Goal: Transaction & Acquisition: Book appointment/travel/reservation

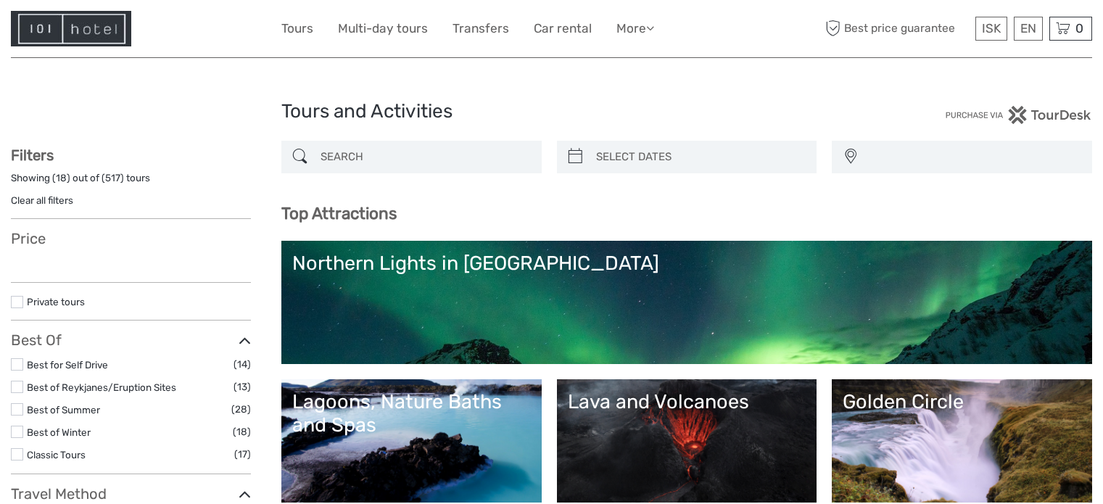
select select
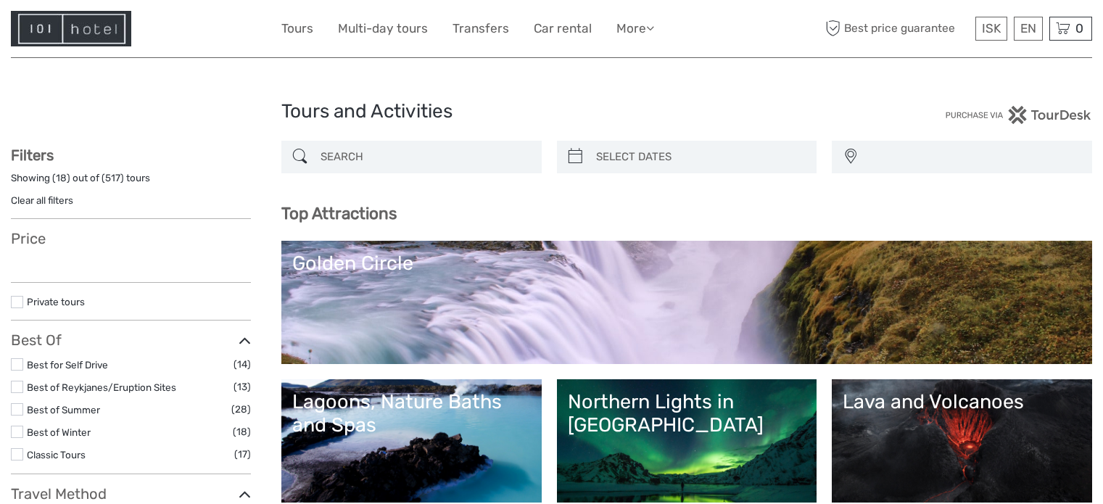
select select
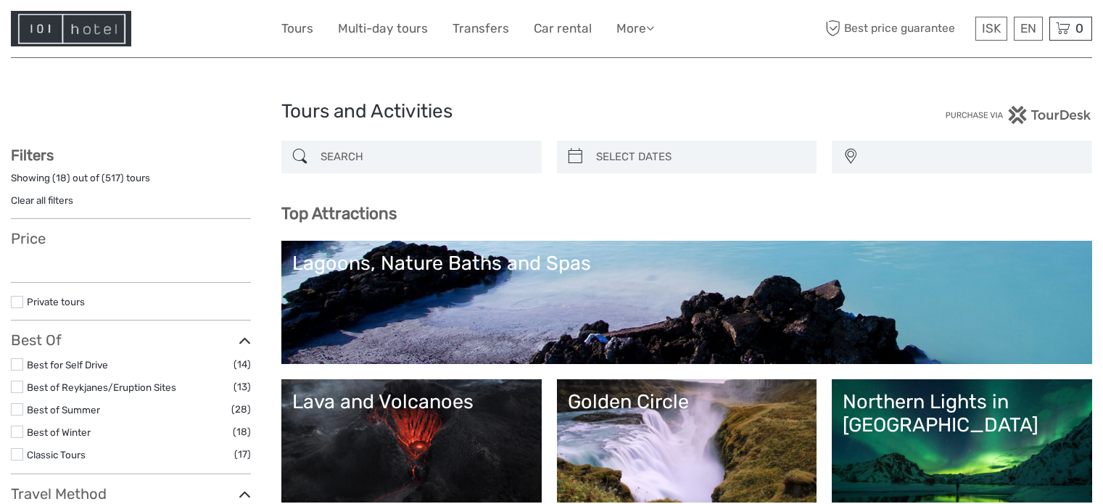
select select
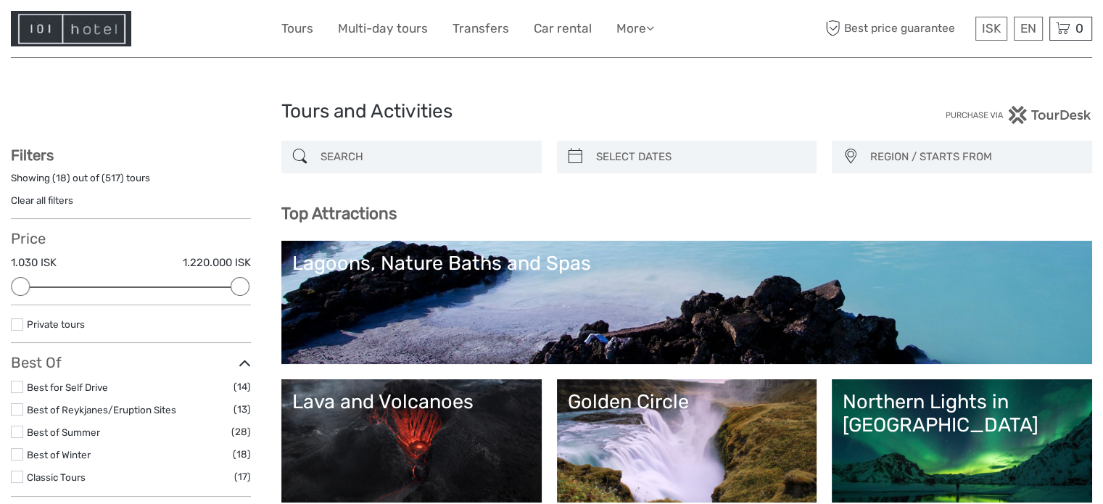
click at [356, 152] on input "search" at bounding box center [425, 156] width 220 height 25
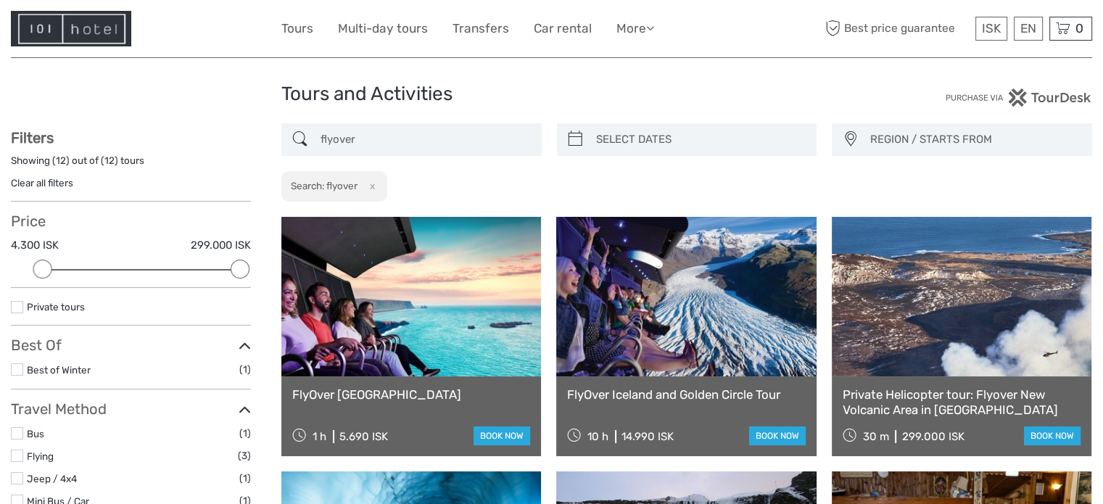
scroll to position [9, 0]
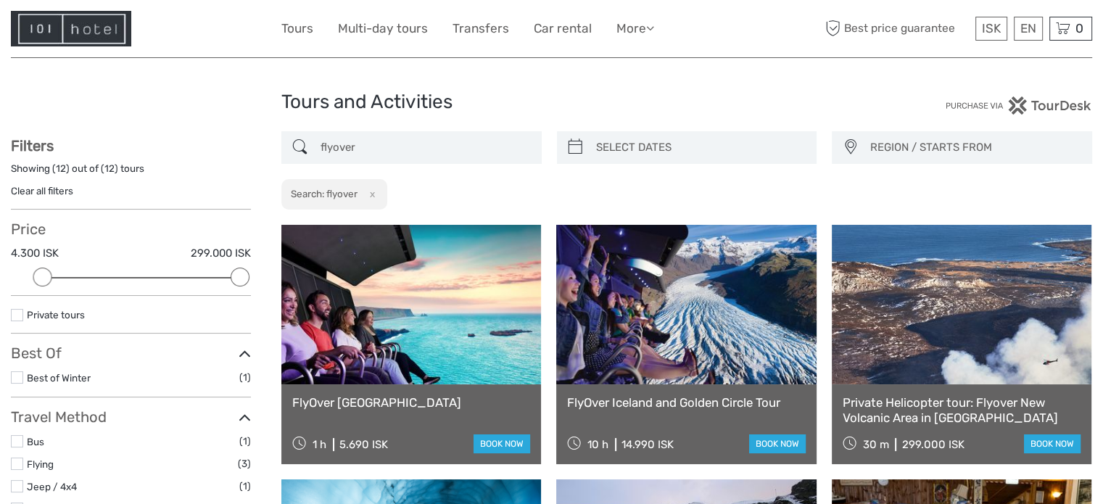
click at [380, 138] on input "flyover" at bounding box center [425, 147] width 220 height 25
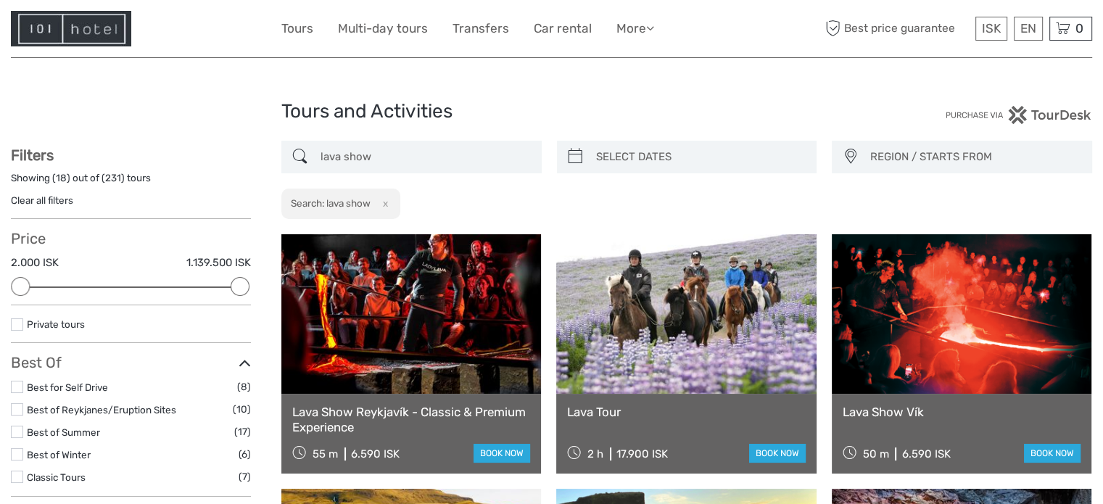
click at [368, 156] on input "lava show" at bounding box center [425, 156] width 220 height 25
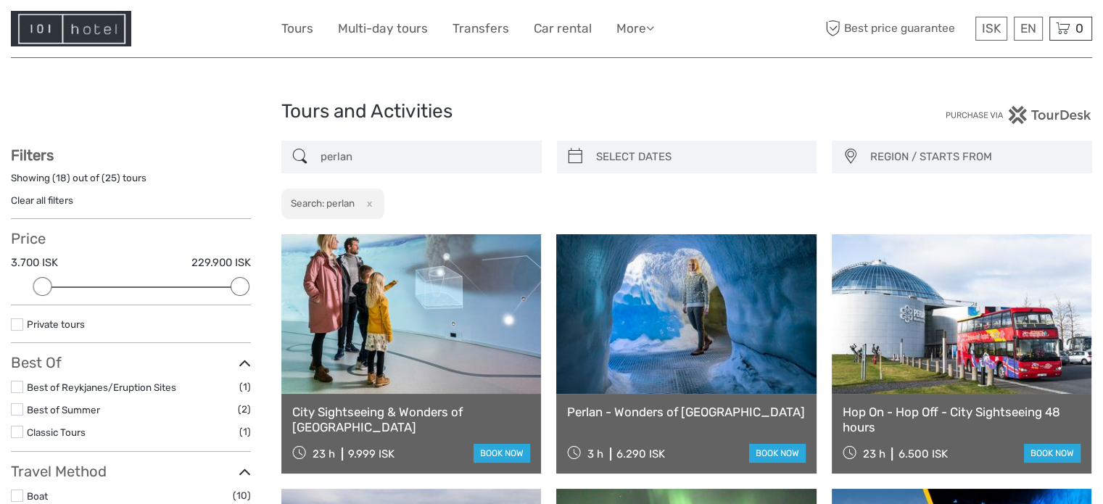
click at [360, 156] on input "perlan" at bounding box center [425, 156] width 220 height 25
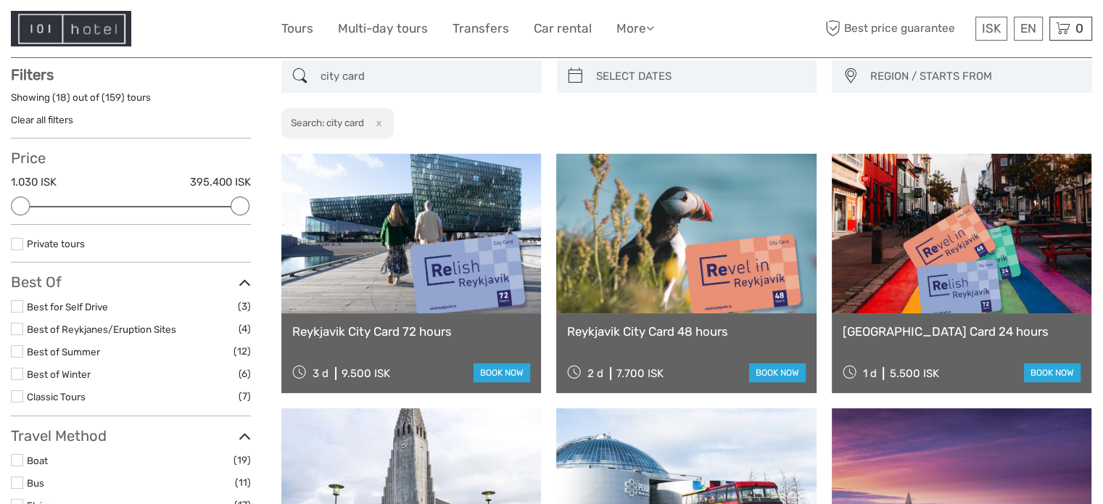
scroll to position [82, 0]
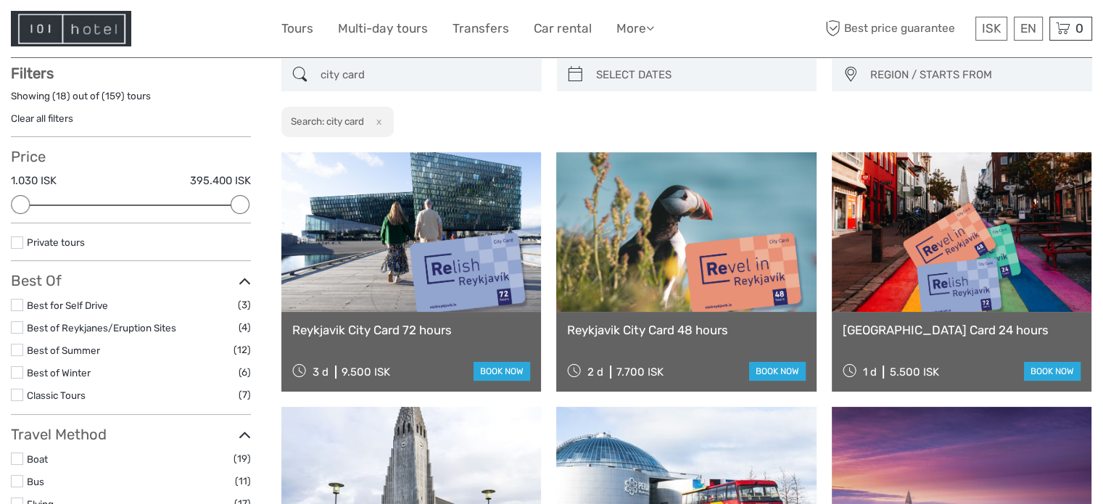
type input "city card"
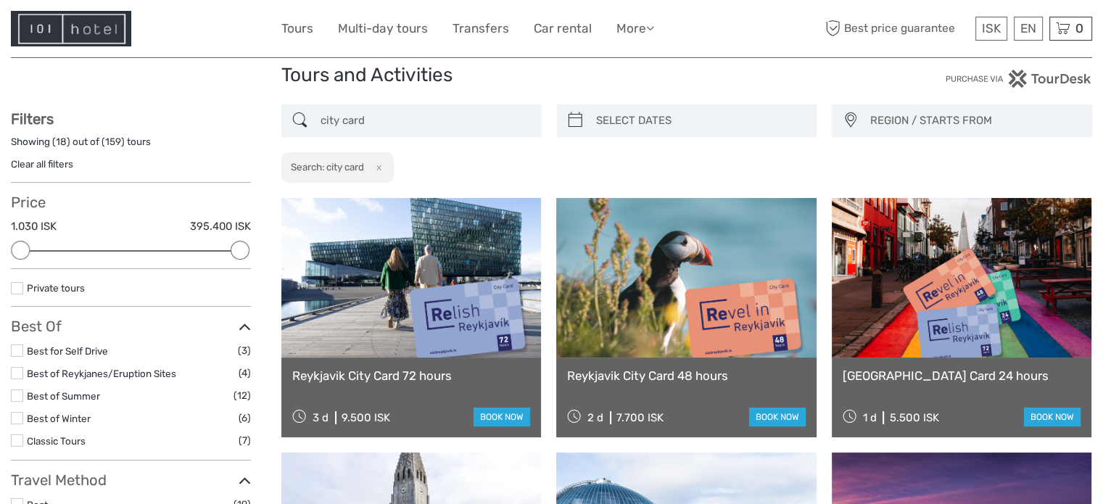
scroll to position [0, 0]
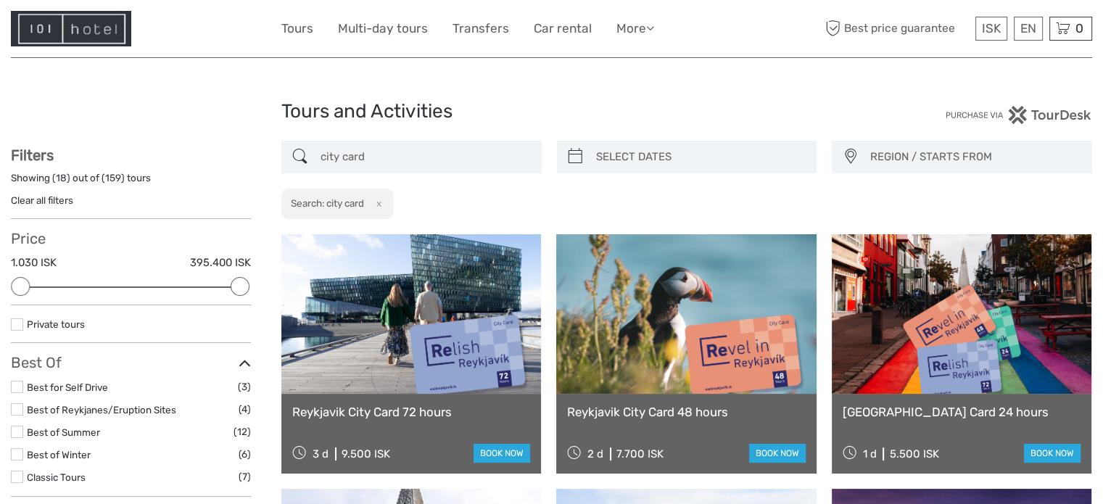
click at [390, 159] on input "city card" at bounding box center [425, 156] width 220 height 25
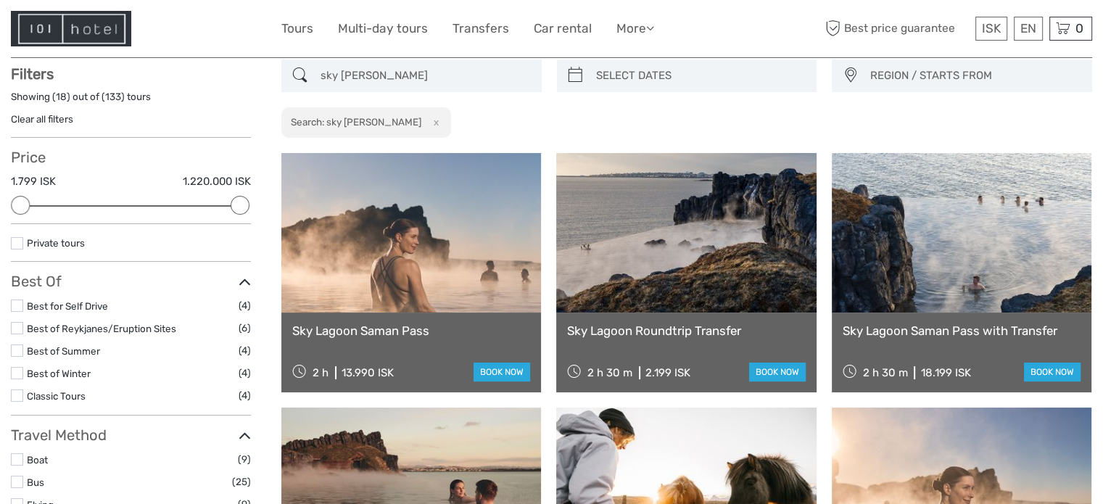
scroll to position [82, 0]
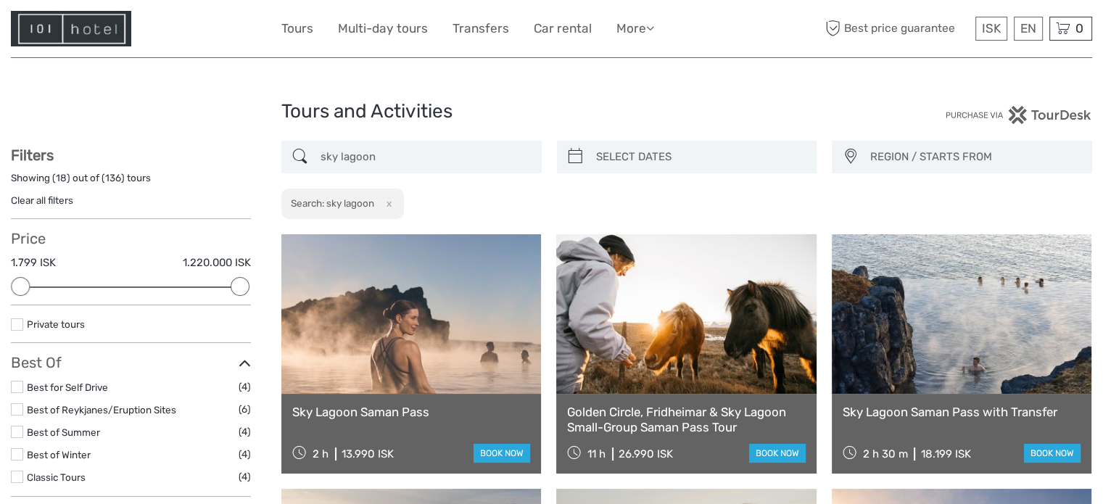
click at [366, 170] on div "sky lagoon" at bounding box center [411, 157] width 260 height 33
click at [386, 144] on input "sky lagoon" at bounding box center [425, 156] width 220 height 25
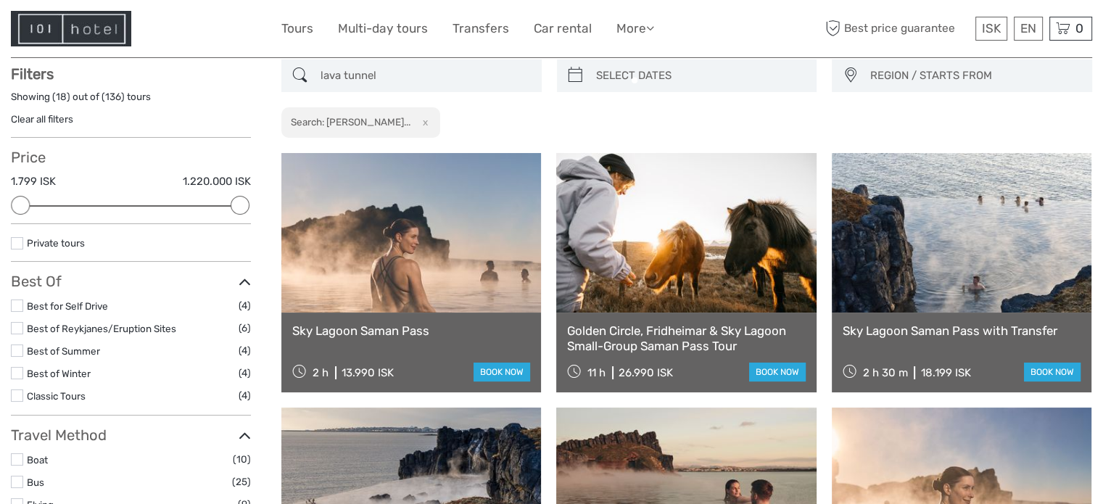
scroll to position [82, 0]
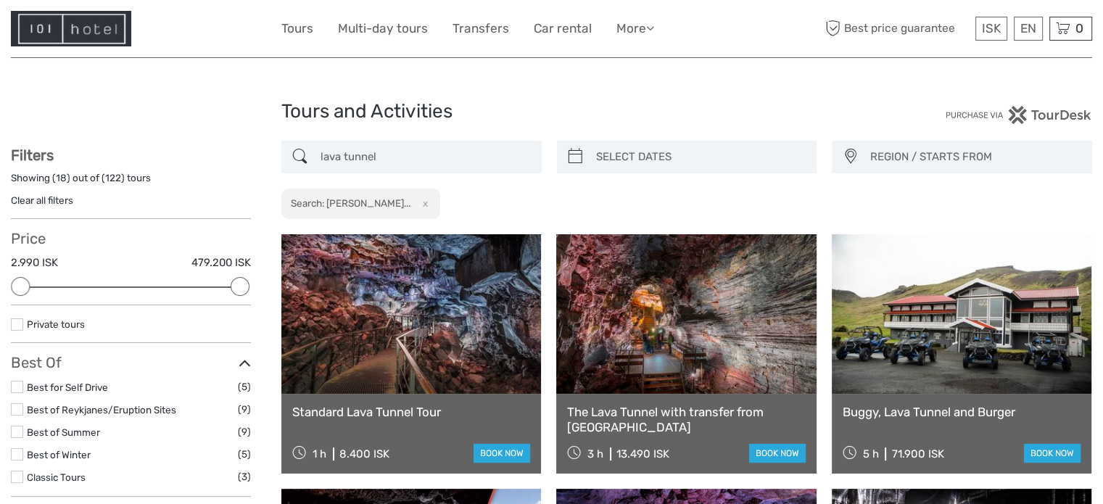
click at [398, 156] on input "lava tunnel" at bounding box center [425, 156] width 220 height 25
click at [400, 178] on div "lava tunnel REGION / STARTS FROM Capital Region North Reykjanes / Keflavík Sout…" at bounding box center [686, 180] width 811 height 79
click at [400, 179] on div "lava tunnel REGION / STARTS FROM Capital Region North Reykjanes / Keflavík Sout…" at bounding box center [686, 180] width 811 height 79
click at [408, 156] on input "lava tunnel" at bounding box center [425, 156] width 220 height 25
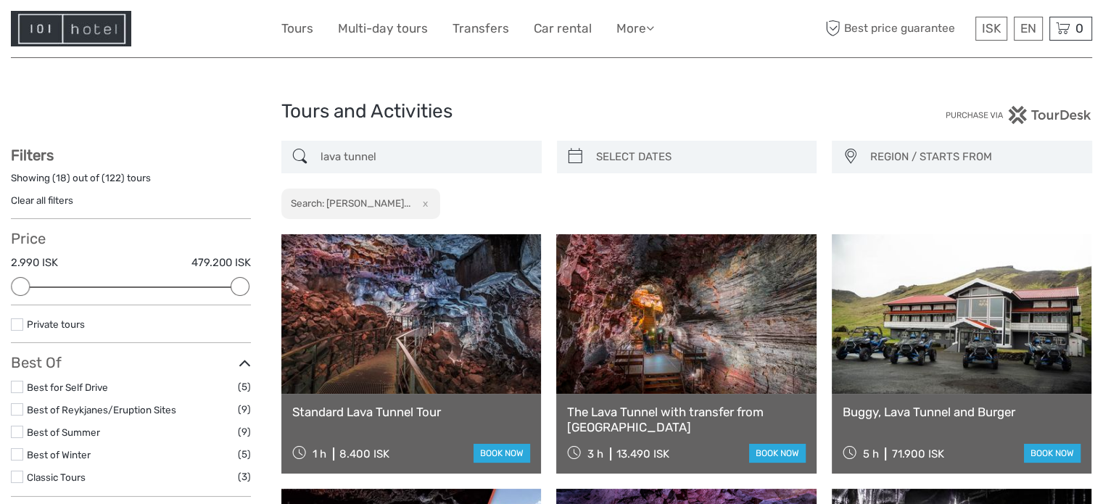
click at [408, 156] on input "lava tunnel" at bounding box center [425, 156] width 220 height 25
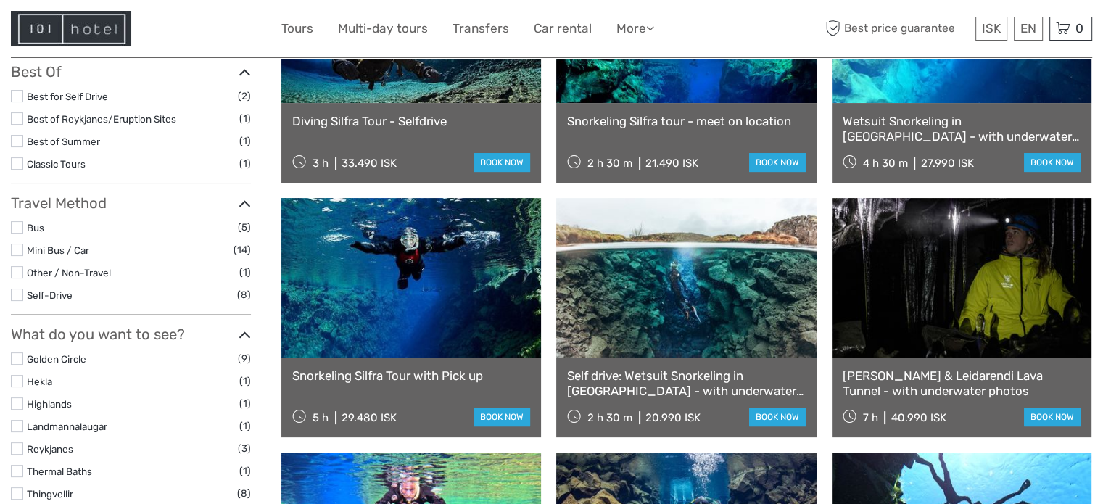
scroll to position [300, 0]
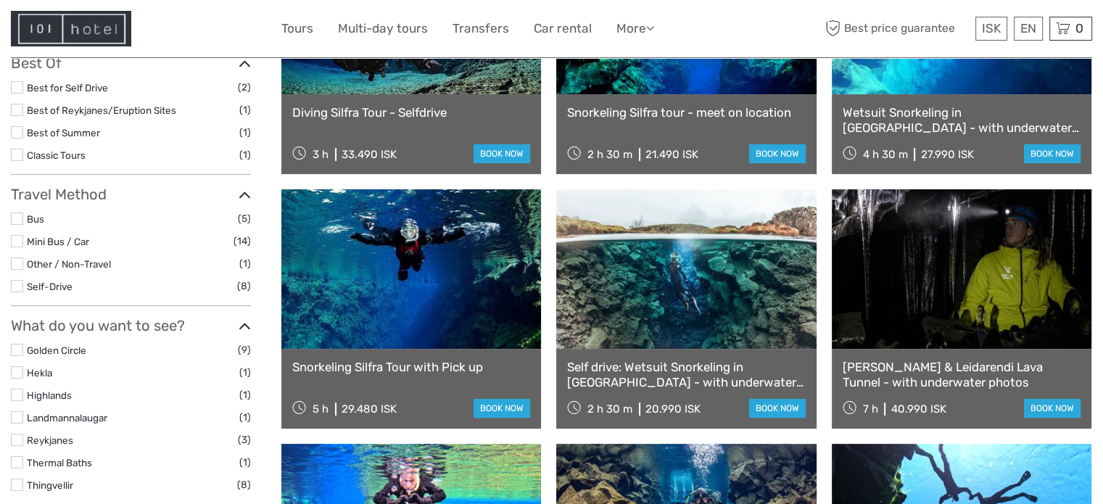
type input "silfra"
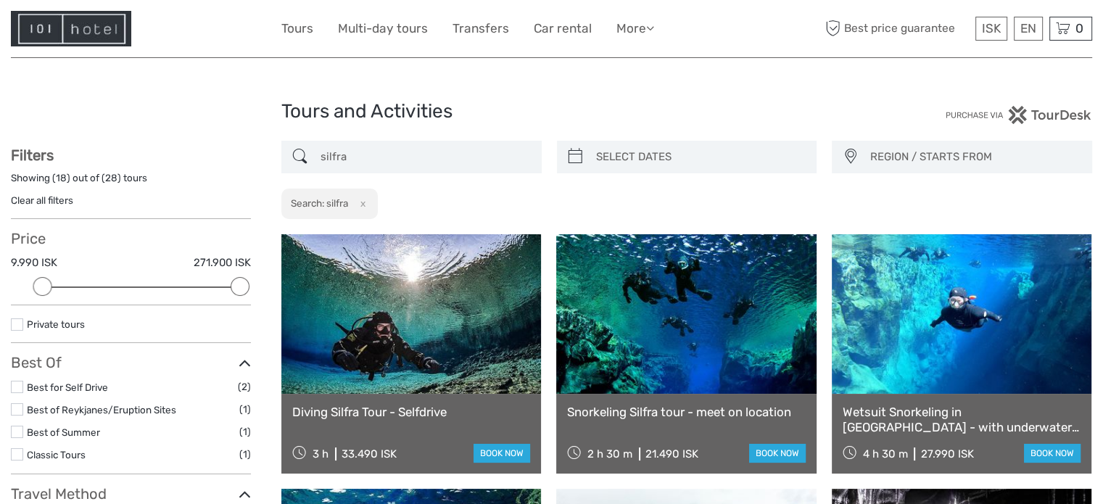
click at [442, 139] on div "Tours and Activities" at bounding box center [551, 117] width 541 height 46
click at [395, 155] on input "silfra" at bounding box center [425, 156] width 220 height 25
click at [394, 155] on input "silfra" at bounding box center [425, 156] width 220 height 25
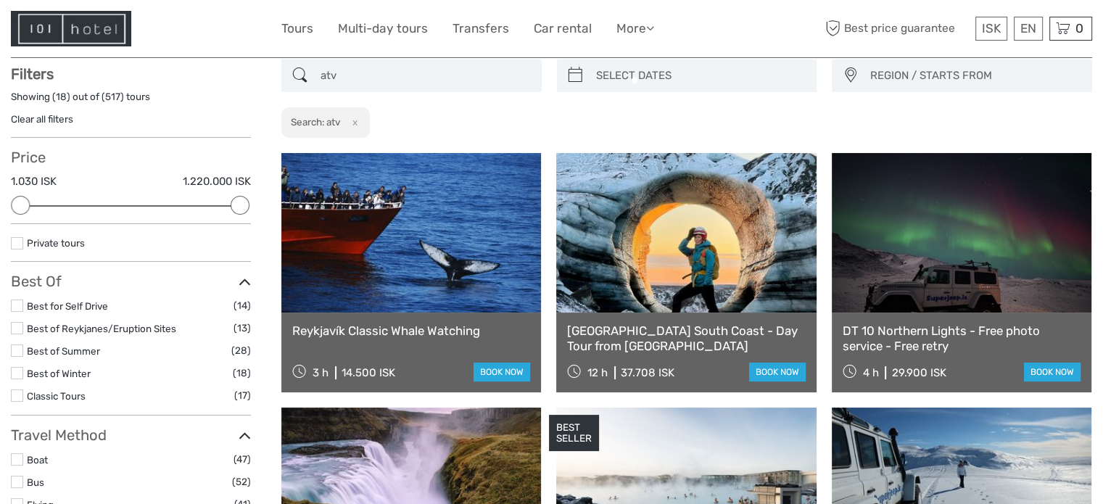
scroll to position [82, 0]
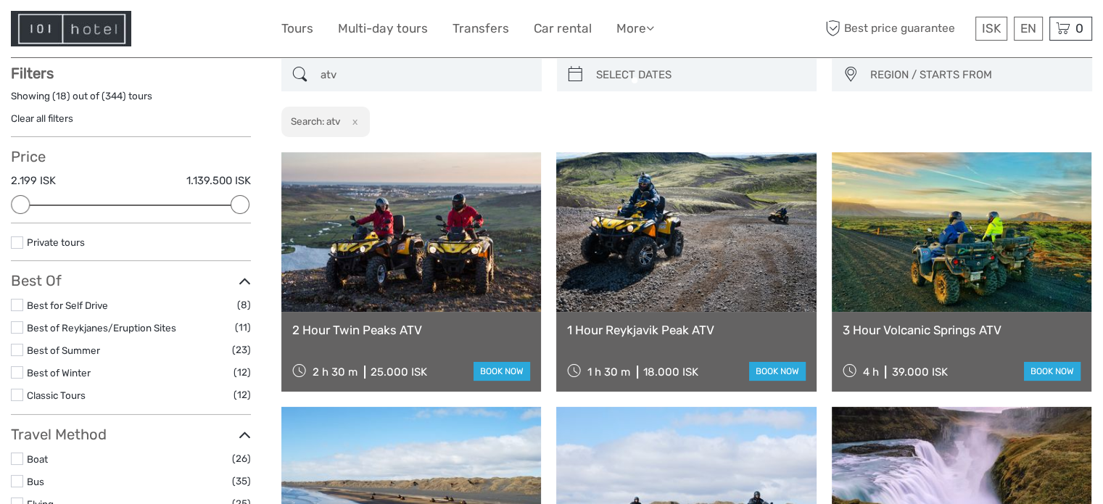
type input "atv"
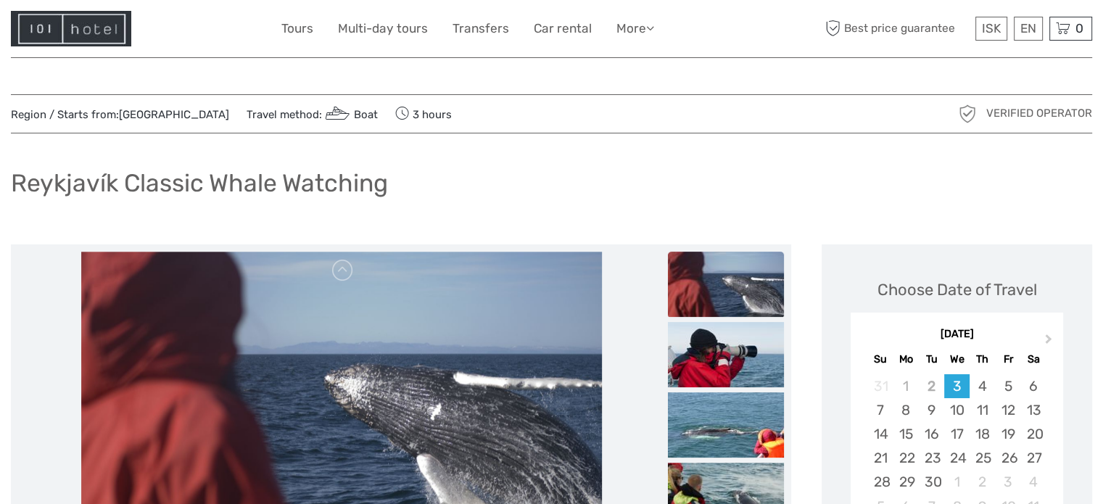
click at [213, 168] on h1 "Reykjavík Classic Whale Watching" at bounding box center [199, 183] width 377 height 30
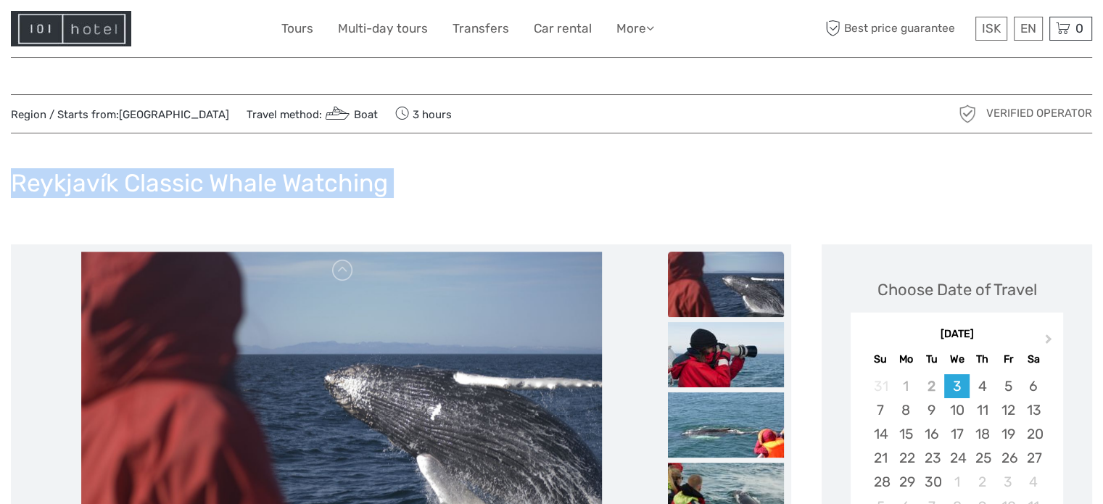
click at [213, 168] on h1 "Reykjavík Classic Whale Watching" at bounding box center [199, 183] width 377 height 30
copy div "Reykjavík Classic Whale Watching"
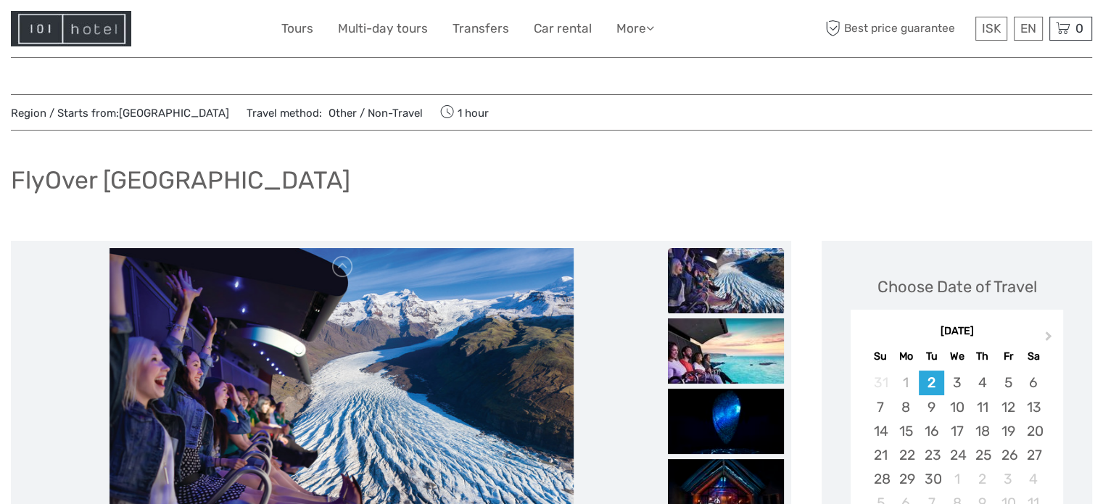
click at [145, 175] on h1 "FlyOver Iceland" at bounding box center [180, 180] width 339 height 30
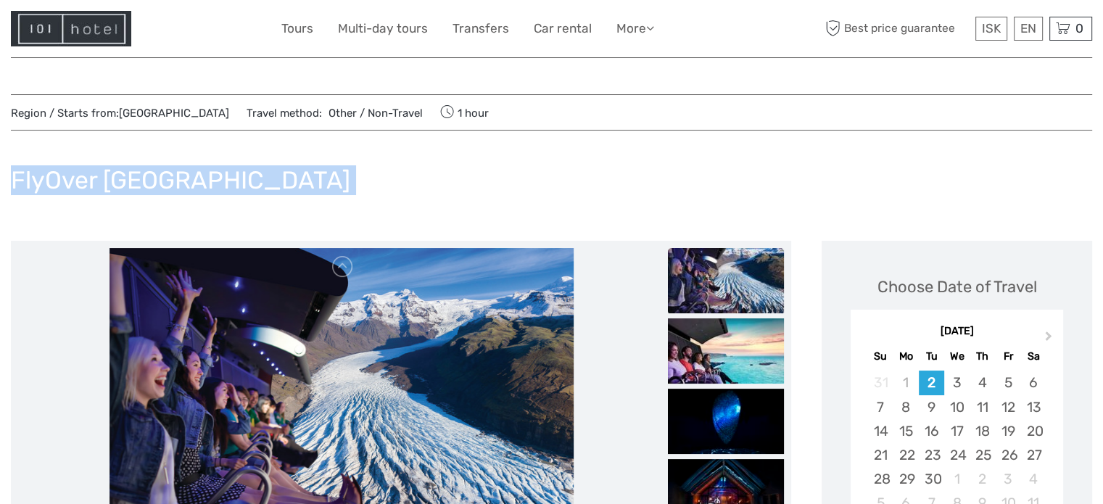
click at [145, 175] on h1 "FlyOver Iceland" at bounding box center [180, 180] width 339 height 30
copy div "FlyOver Iceland"
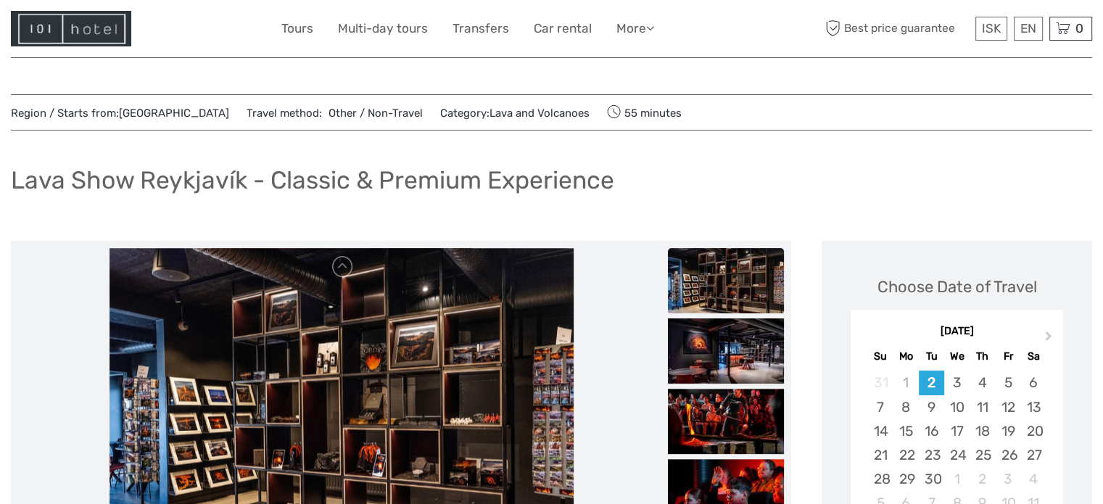
click at [242, 173] on h1 "Lava Show Reykjavík - Classic & Premium Experience" at bounding box center [312, 180] width 603 height 30
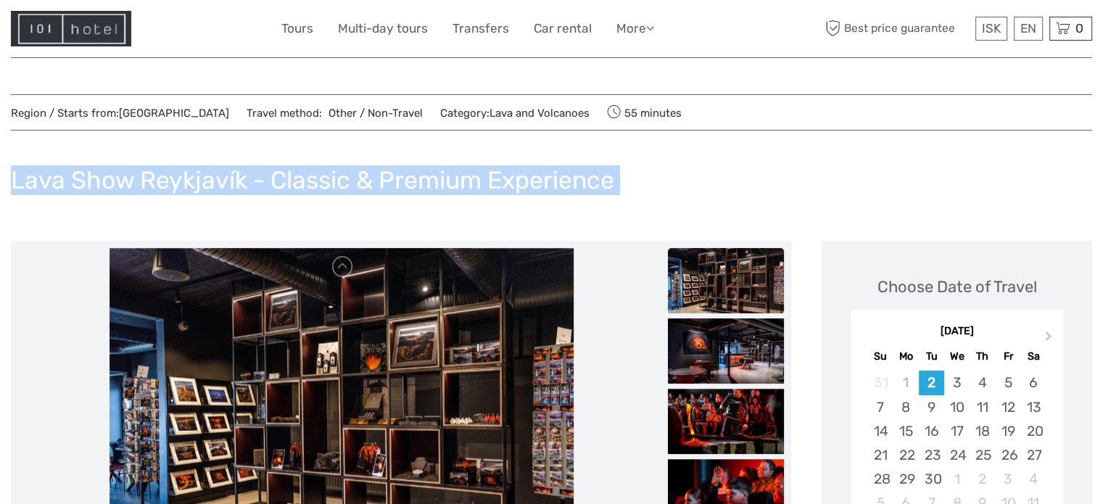
click at [242, 173] on h1 "Lava Show Reykjavík - Classic & Premium Experience" at bounding box center [312, 180] width 603 height 30
copy div "Lava Show Reykjavík - Classic & Premium Experience"
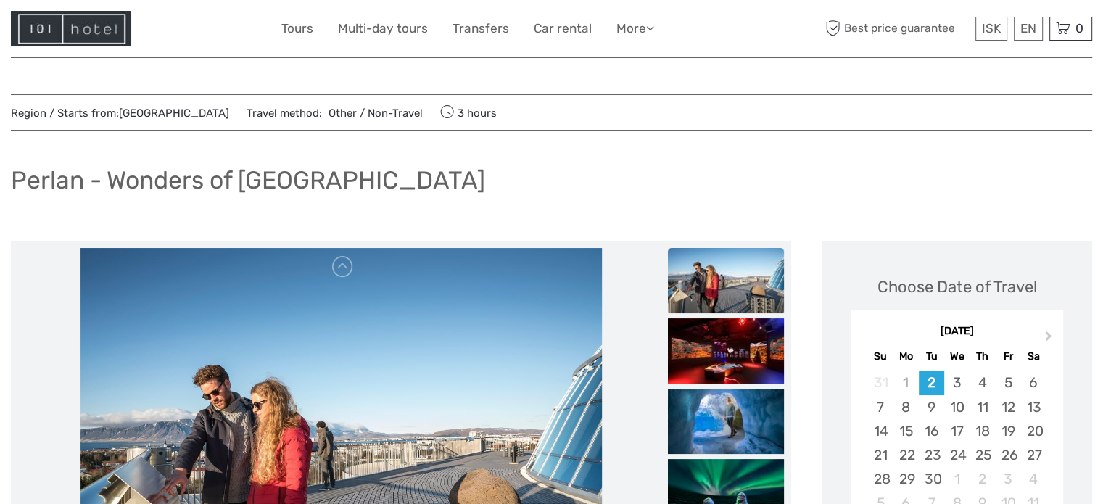
click at [159, 182] on h1 "Perlan - Wonders of Iceland" at bounding box center [248, 180] width 474 height 30
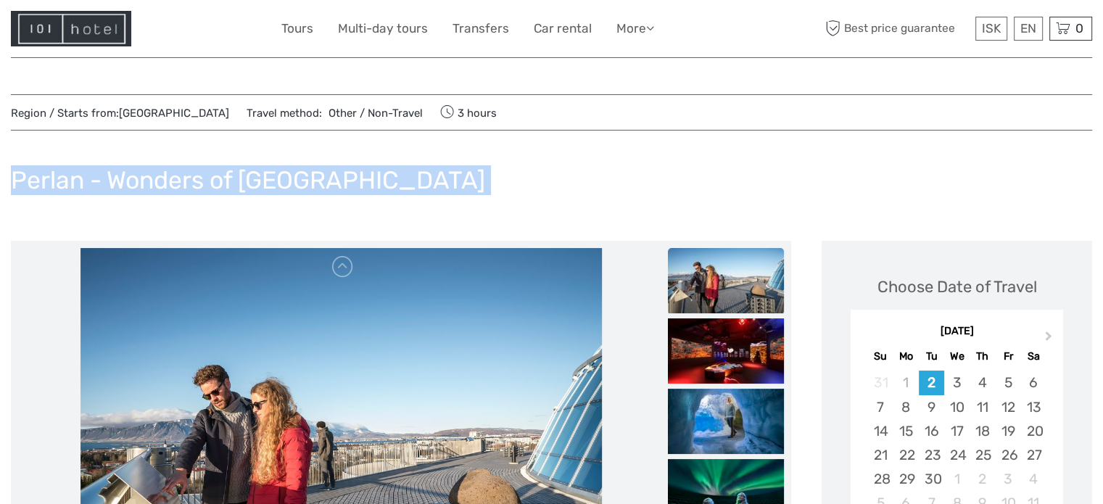
click at [159, 182] on h1 "Perlan - Wonders of Iceland" at bounding box center [248, 180] width 474 height 30
copy div "Perlan - Wonders of Iceland"
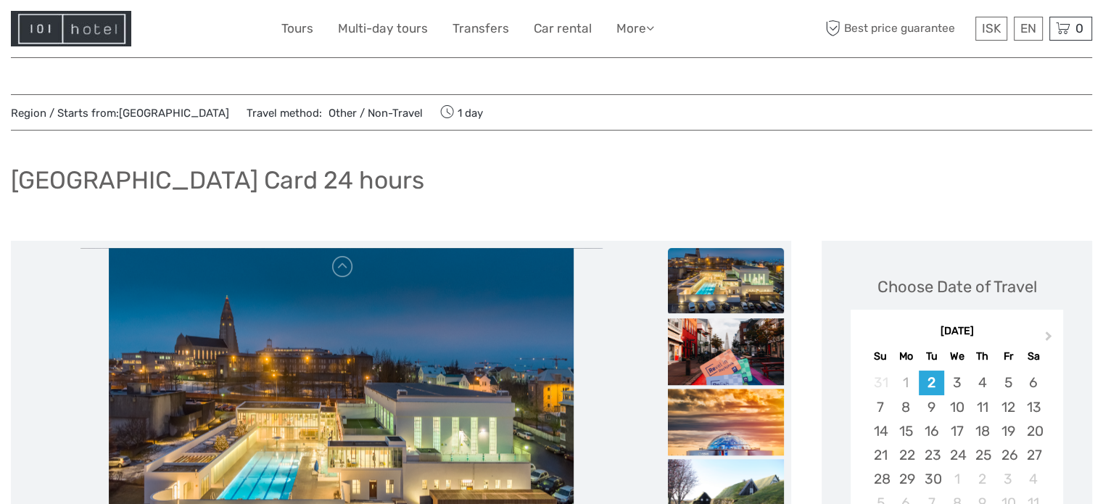
click at [238, 181] on h1 "Reykjavik City Card 24 hours" at bounding box center [217, 180] width 413 height 30
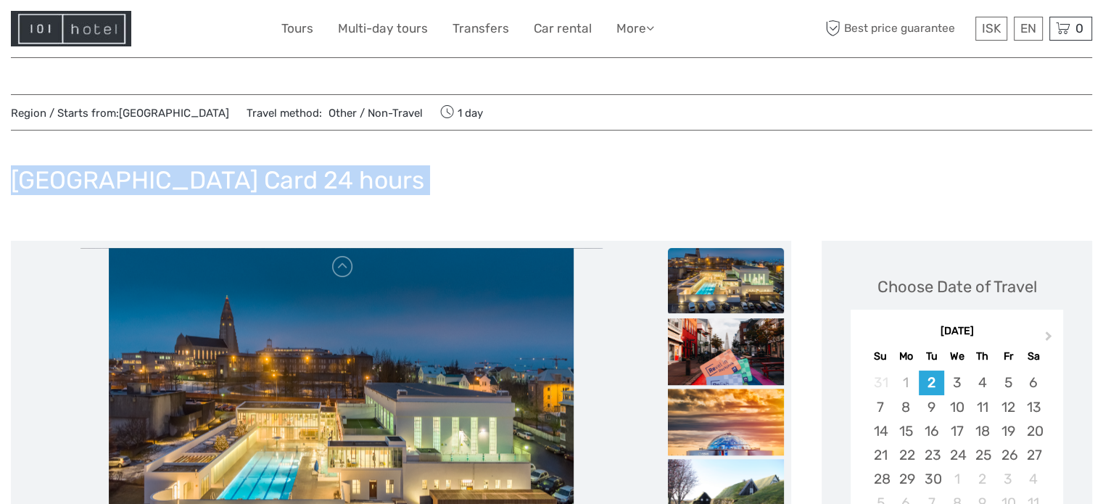
click at [238, 181] on h1 "Reykjavik City Card 24 hours" at bounding box center [217, 180] width 413 height 30
copy div "Reykjavik City Card 24 hours"
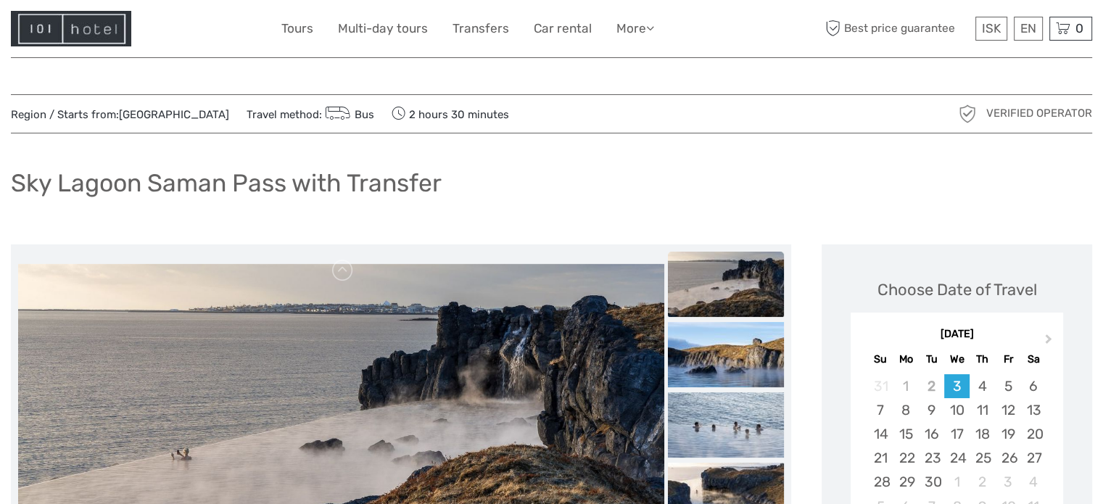
click at [215, 173] on h1 "Sky Lagoon Saman Pass with Transfer" at bounding box center [226, 183] width 431 height 30
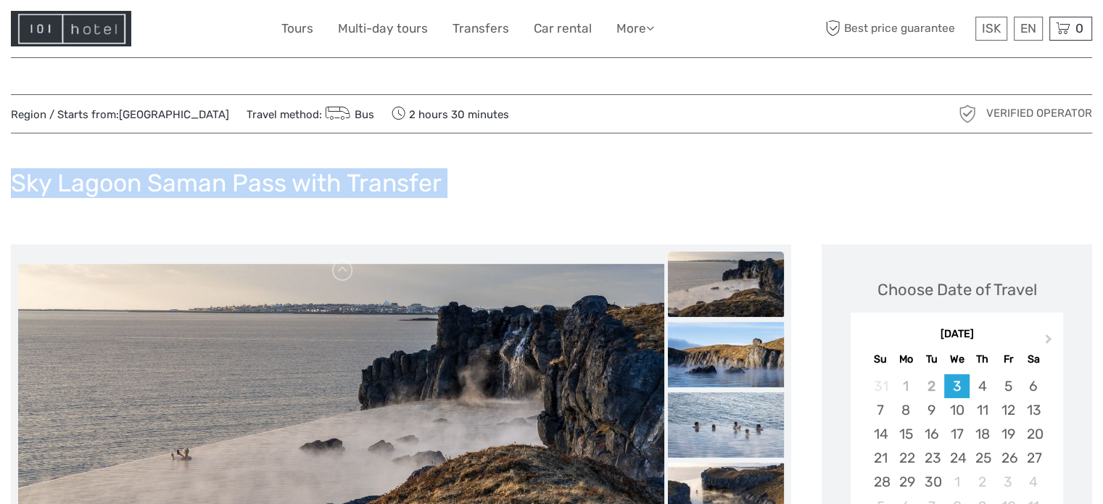
click at [215, 173] on h1 "Sky Lagoon Saman Pass with Transfer" at bounding box center [226, 183] width 431 height 30
copy div "Sky Lagoon Saman Pass with Transfer"
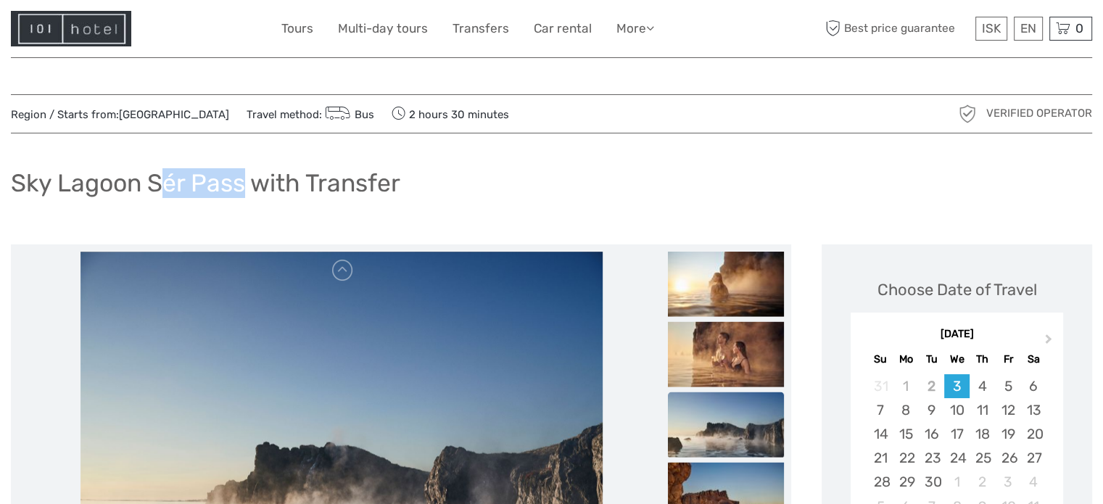
drag, startPoint x: 244, startPoint y: 181, endPoint x: 159, endPoint y: 175, distance: 85.1
click at [159, 175] on h1 "Sky Lagoon Sér Pass with Transfer" at bounding box center [205, 183] width 389 height 30
drag, startPoint x: 154, startPoint y: 176, endPoint x: 242, endPoint y: 178, distance: 88.5
click at [242, 178] on h1 "Sky Lagoon Sér Pass with Transfer" at bounding box center [205, 183] width 389 height 30
copy h1 "Sér Pass"
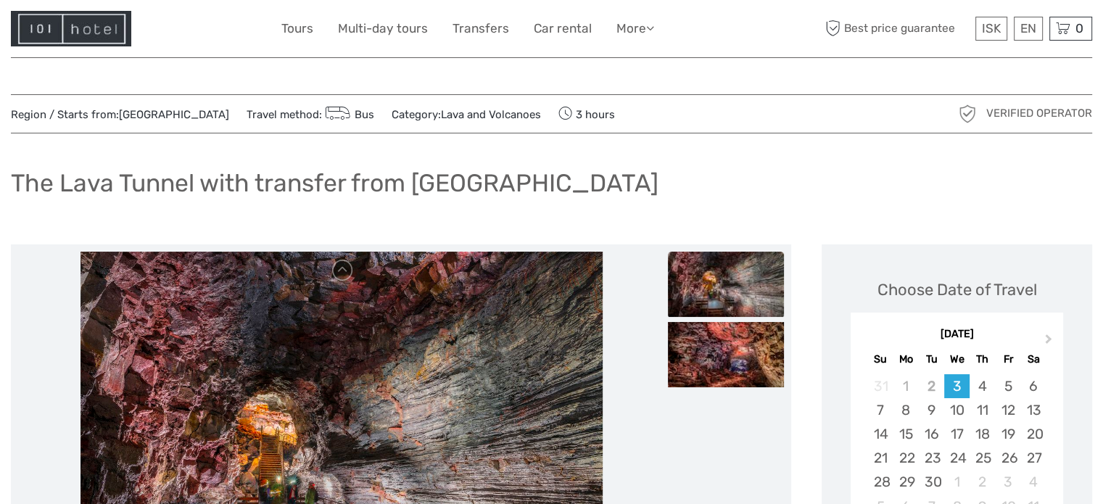
click at [249, 191] on h1 "The Lava Tunnel with transfer from Reykjavik" at bounding box center [335, 183] width 648 height 30
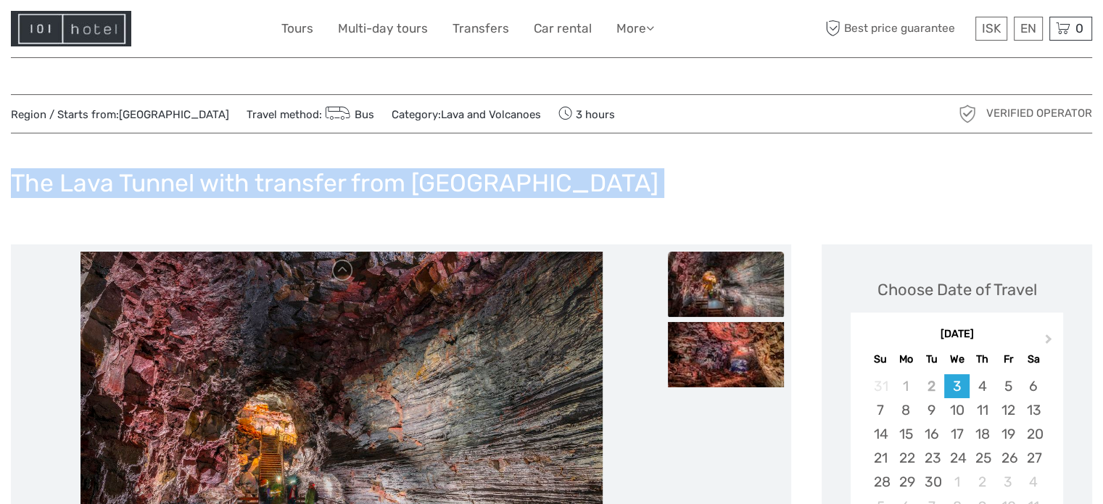
click at [249, 191] on h1 "The Lava Tunnel with transfer from Reykjavik" at bounding box center [335, 183] width 648 height 30
copy div "The Lava Tunnel with transfer from Reykjavik"
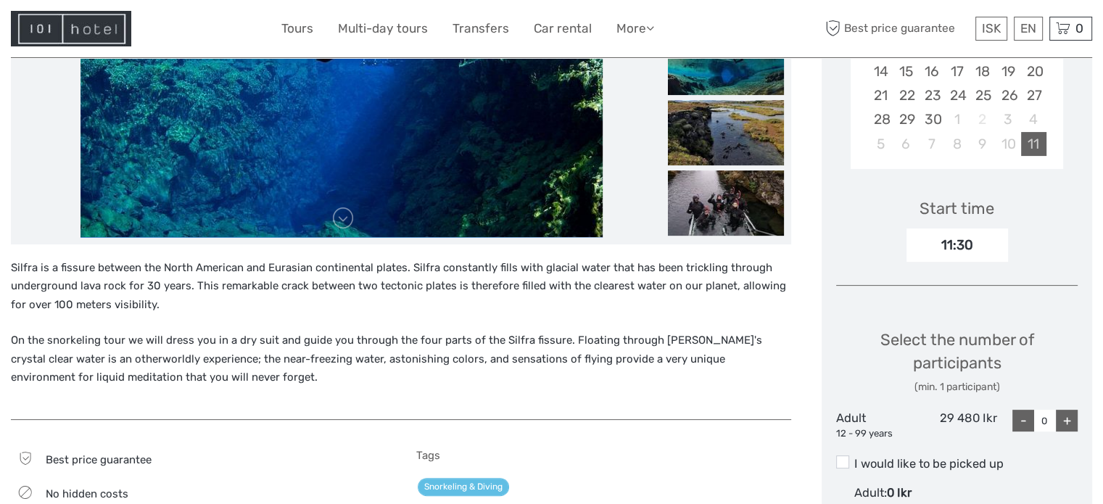
scroll to position [218, 0]
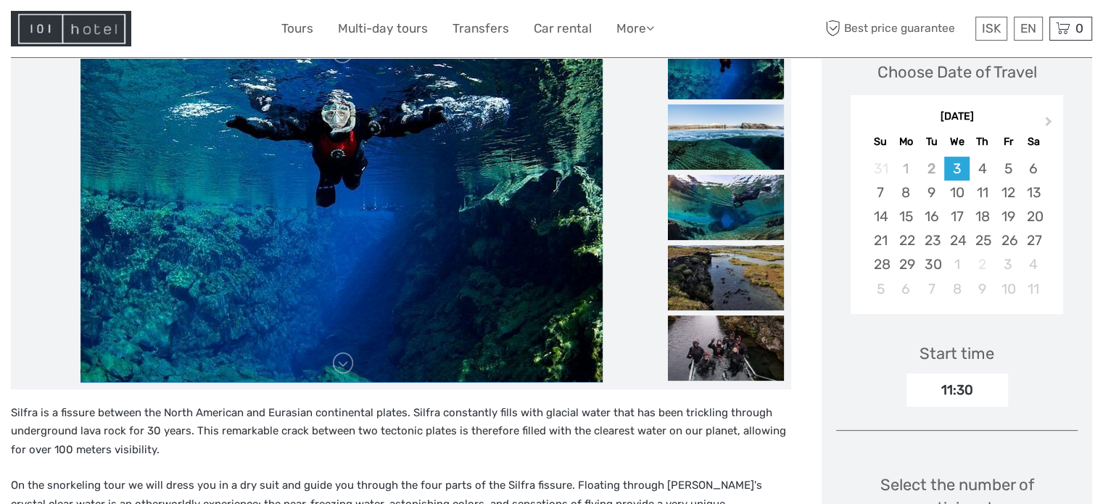
click at [1055, 110] on div "[DATE]" at bounding box center [957, 117] width 213 height 15
click at [1049, 117] on button "Next Month" at bounding box center [1050, 124] width 23 height 23
click at [1034, 168] on div "4" at bounding box center [1033, 169] width 25 height 24
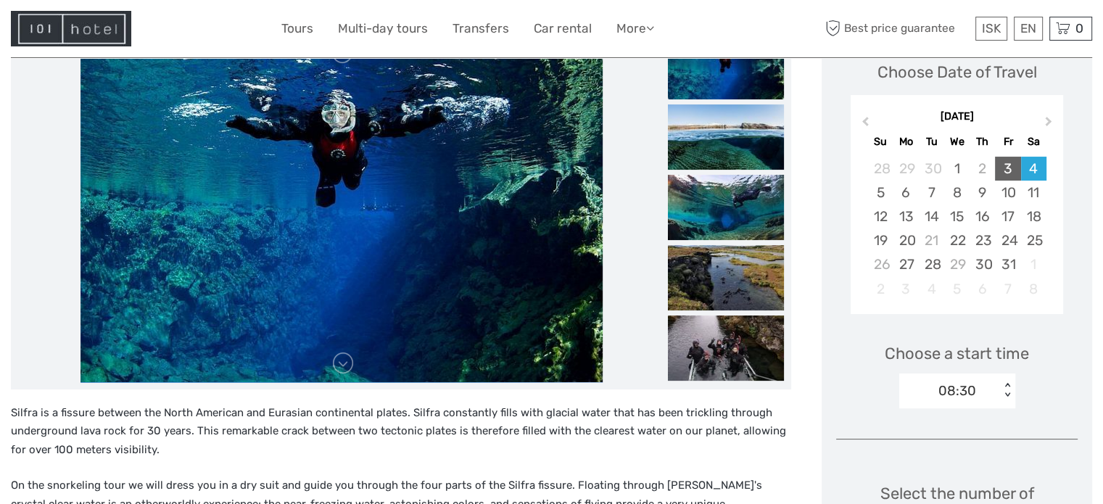
drag, startPoint x: 987, startPoint y: 169, endPoint x: 995, endPoint y: 171, distance: 8.3
click at [989, 170] on div "2" at bounding box center [982, 169] width 25 height 24
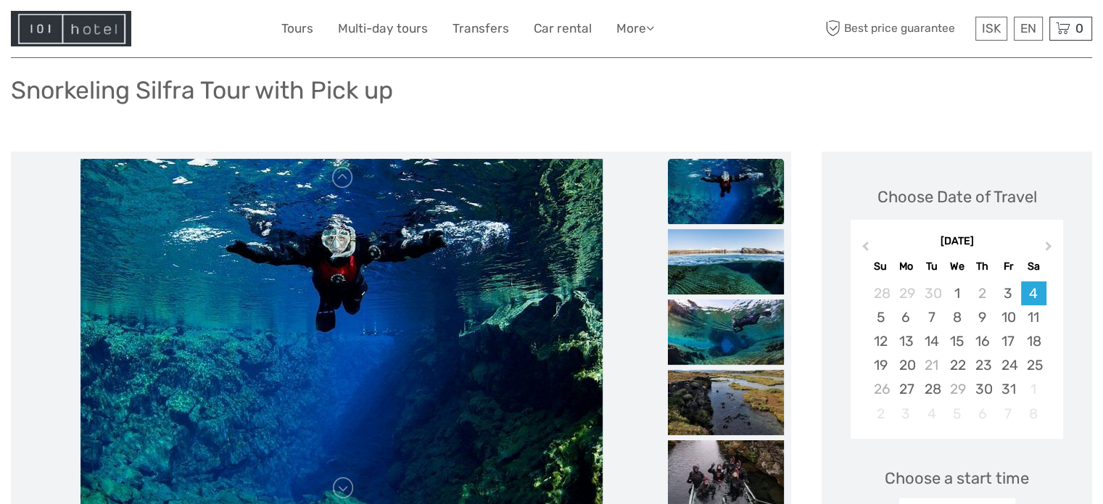
scroll to position [0, 0]
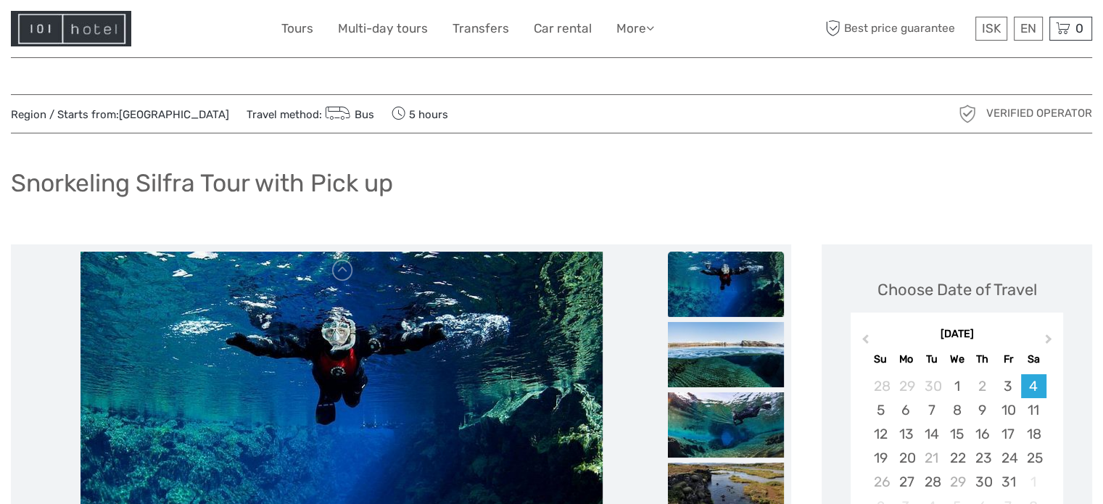
click at [89, 36] on img at bounding box center [71, 29] width 120 height 36
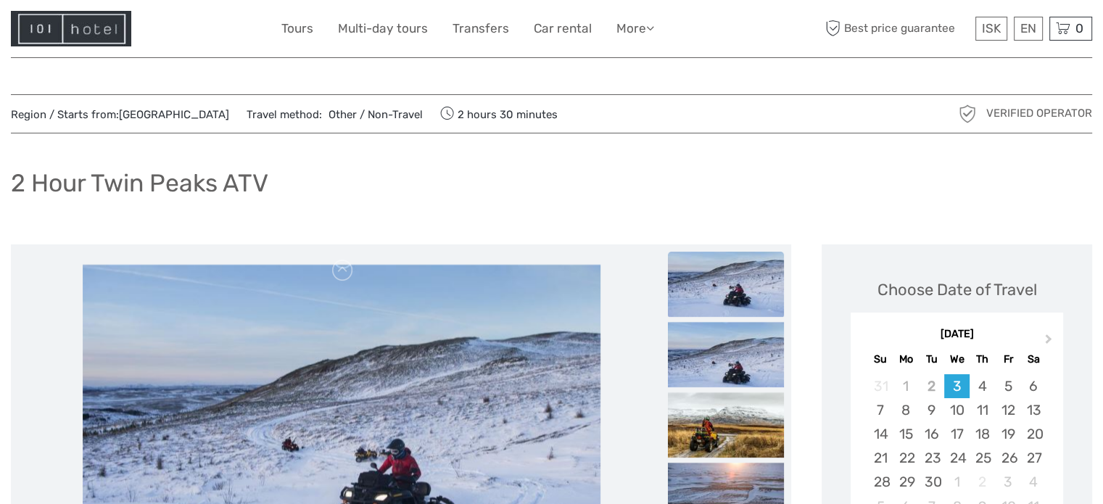
click at [162, 199] on div "2 Hour Twin Peaks ATV" at bounding box center [551, 188] width 1081 height 53
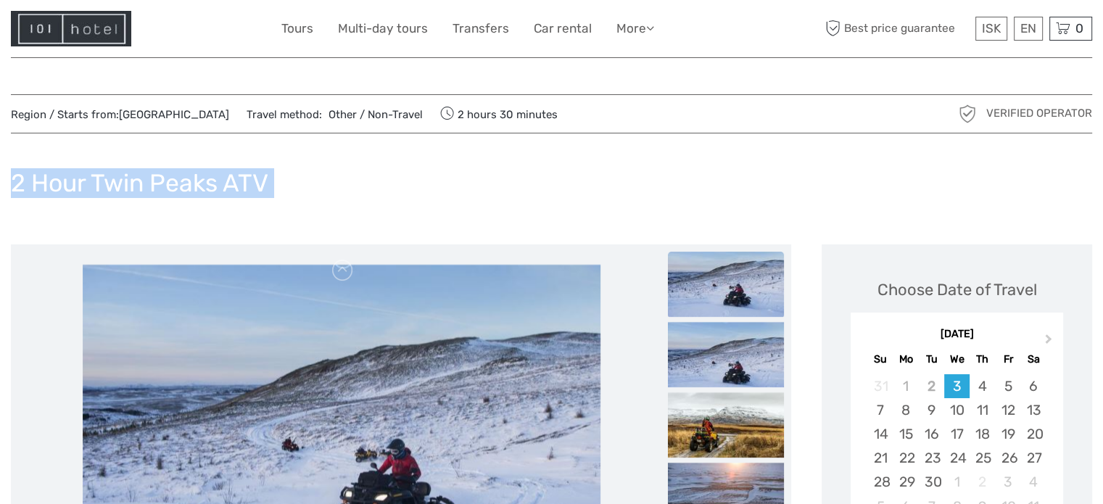
click at [162, 199] on div "2 Hour Twin Peaks ATV" at bounding box center [551, 188] width 1081 height 53
copy div "2 Hour Twin Peaks ATV"
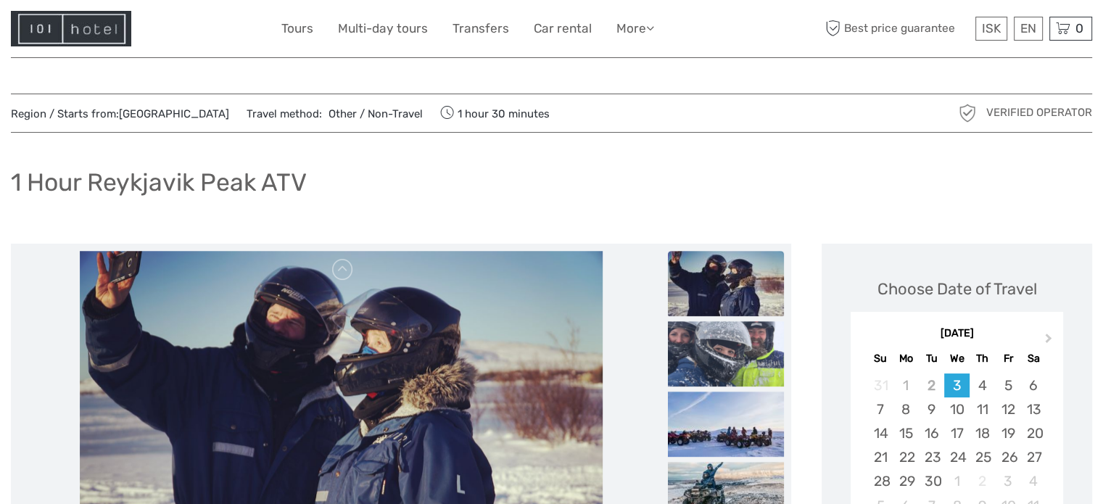
scroll to position [69, 0]
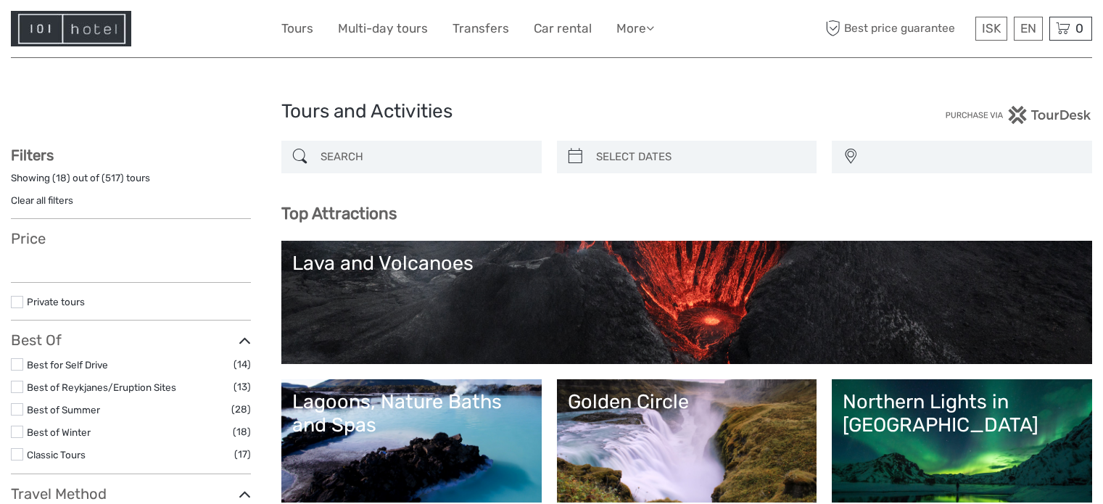
select select
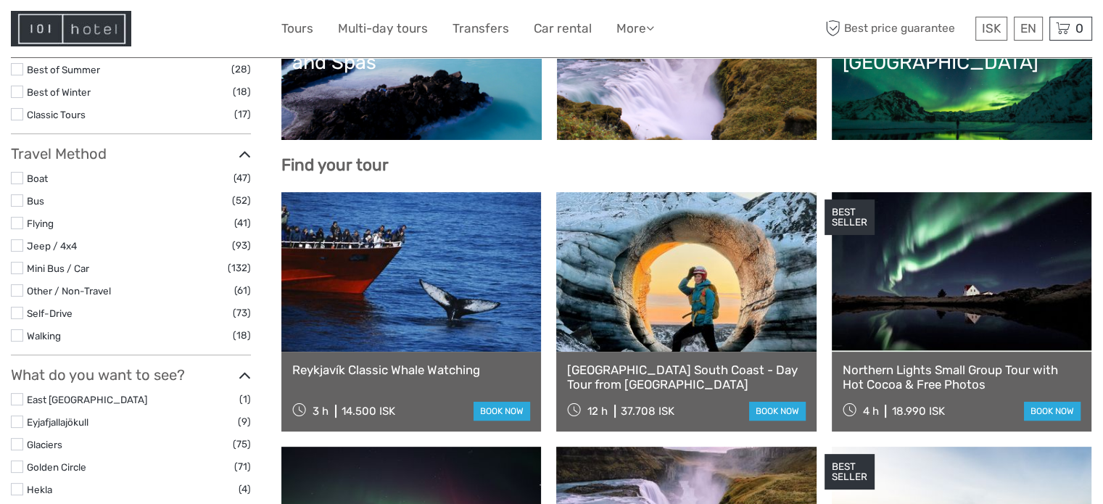
click at [52, 327] on li "Walking (18)" at bounding box center [131, 335] width 240 height 17
click at [63, 334] on label "Walking" at bounding box center [130, 336] width 206 height 17
click at [0, 0] on input "checkbox" at bounding box center [0, 0] width 0 height 0
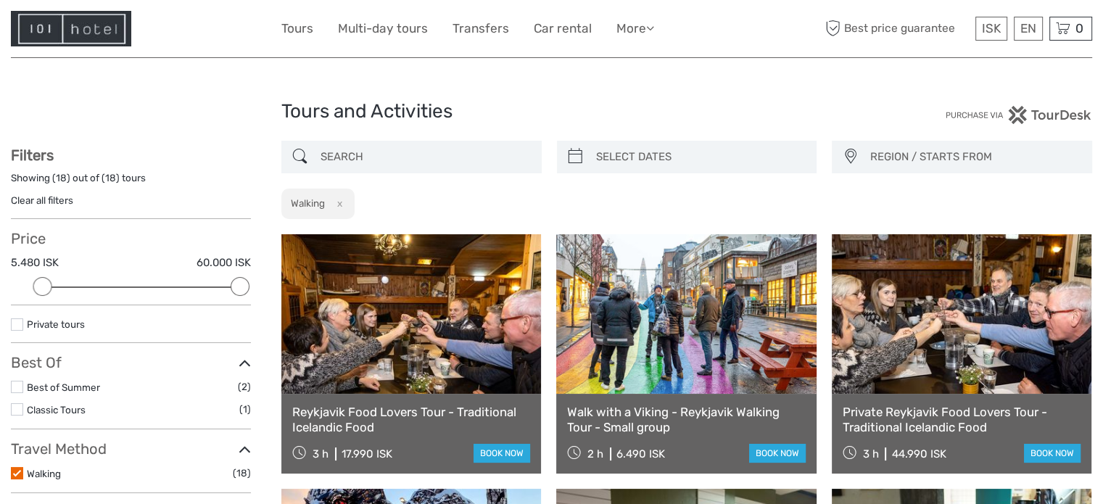
click at [398, 149] on input "search" at bounding box center [425, 156] width 220 height 25
click at [44, 17] on img at bounding box center [71, 29] width 120 height 36
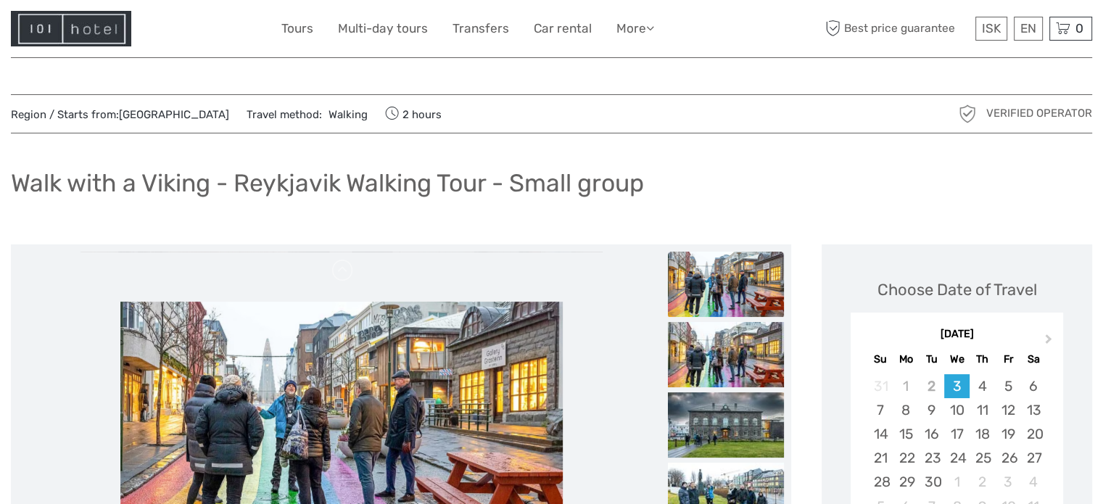
click at [216, 180] on h1 "Walk with a Viking - Reykjavik Walking Tour - Small group" at bounding box center [327, 183] width 633 height 30
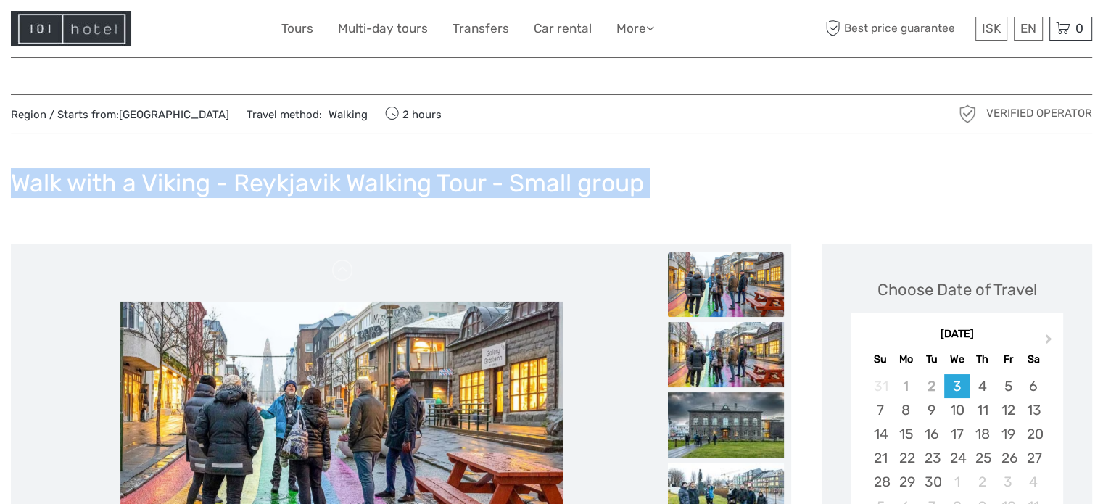
click at [216, 180] on h1 "Walk with a Viking - Reykjavik Walking Tour - Small group" at bounding box center [327, 183] width 633 height 30
copy div "Walk with a Viking - Reykjavik Walking Tour - Small group"
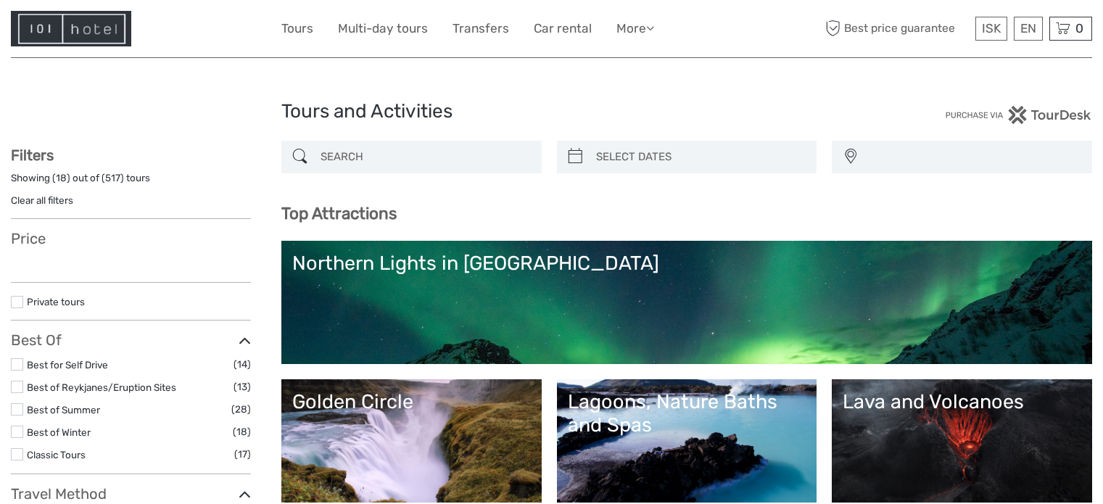
select select
click at [355, 157] on input "search" at bounding box center [425, 156] width 220 height 25
type input "veg"
select select
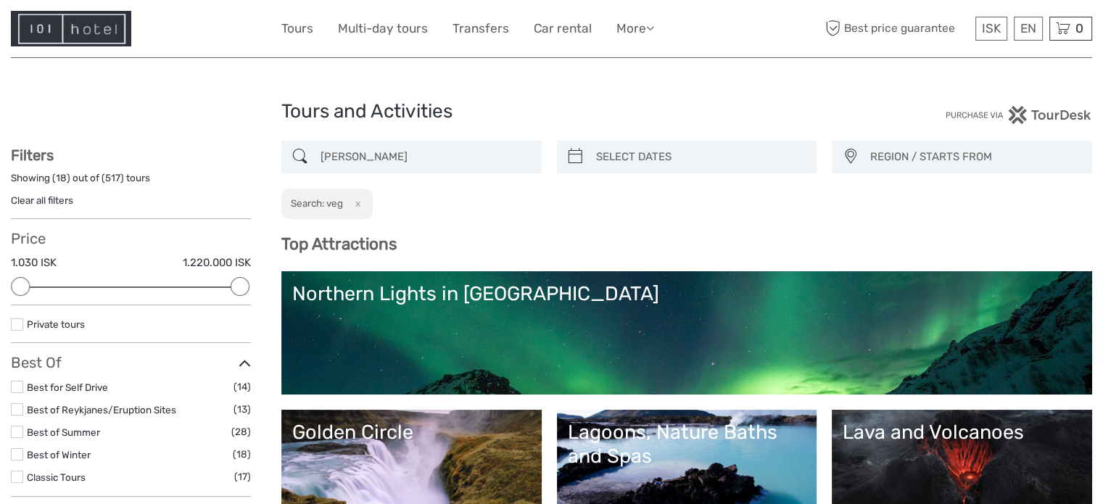
type input "vegan"
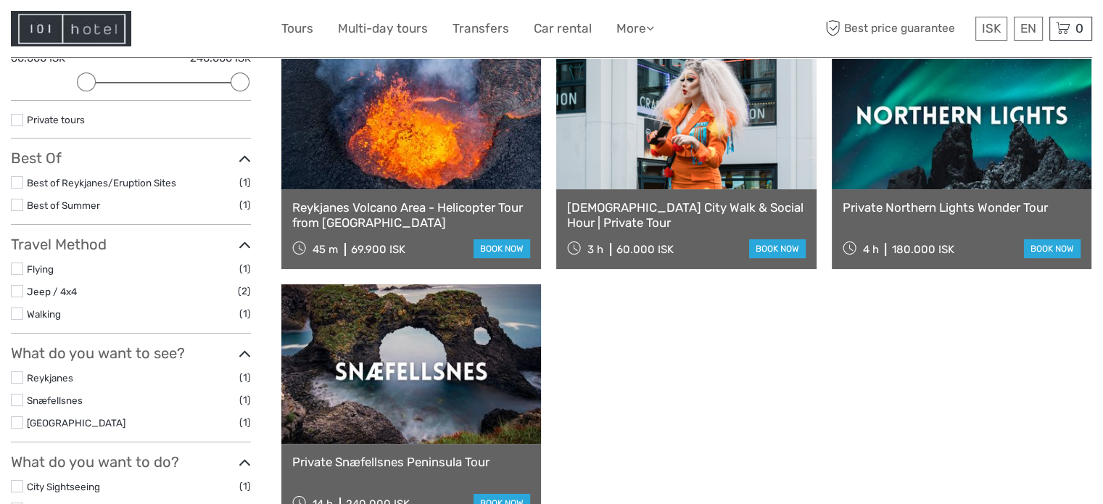
scroll to position [227, 0]
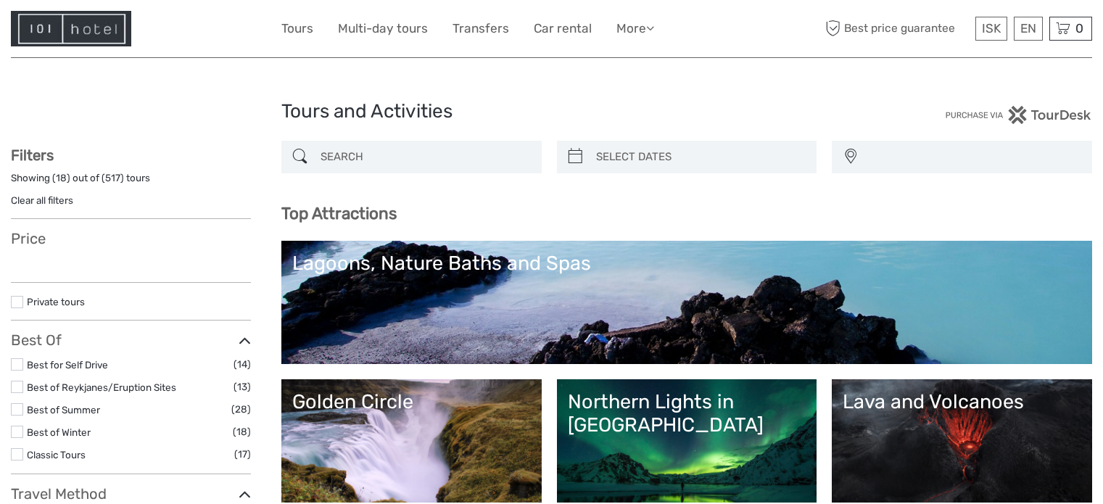
select select
click at [447, 149] on input "search" at bounding box center [425, 156] width 220 height 25
type input "si"
select select
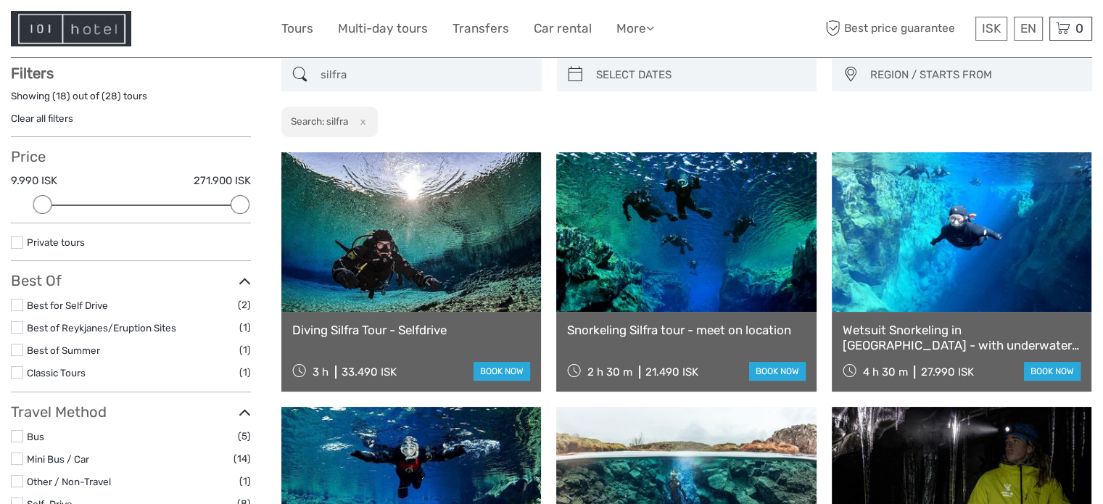
scroll to position [15, 0]
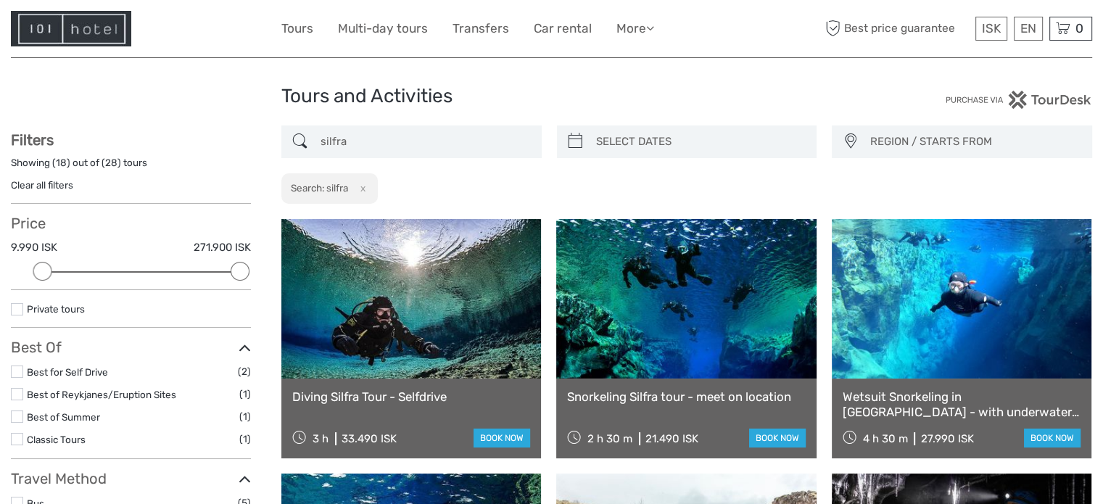
type input "silfra"
click at [632, 127] on div at bounding box center [687, 141] width 260 height 33
type input "02/09/2025"
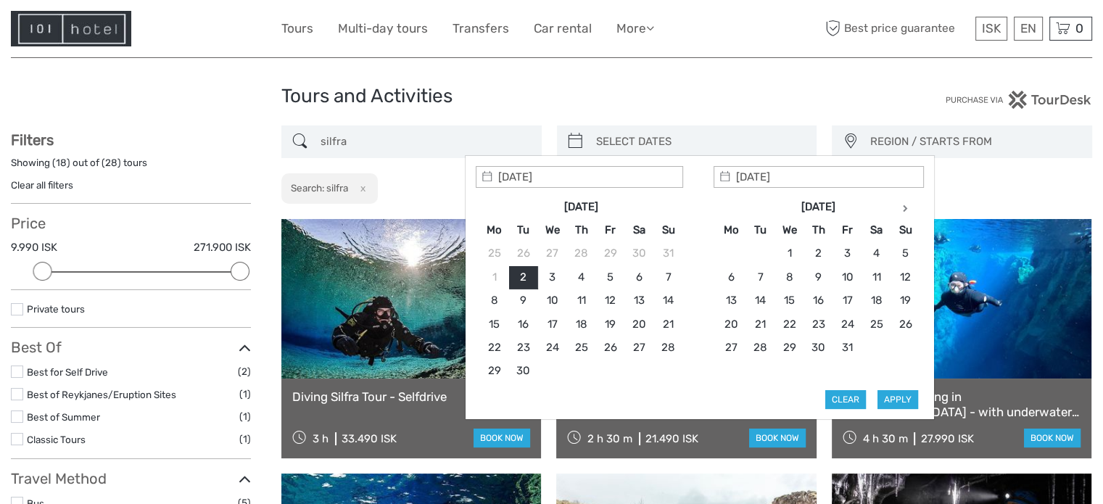
click at [632, 129] on input "search" at bounding box center [700, 141] width 220 height 25
type input "02/10/2025"
click at [896, 397] on button "Apply" at bounding box center [898, 399] width 41 height 19
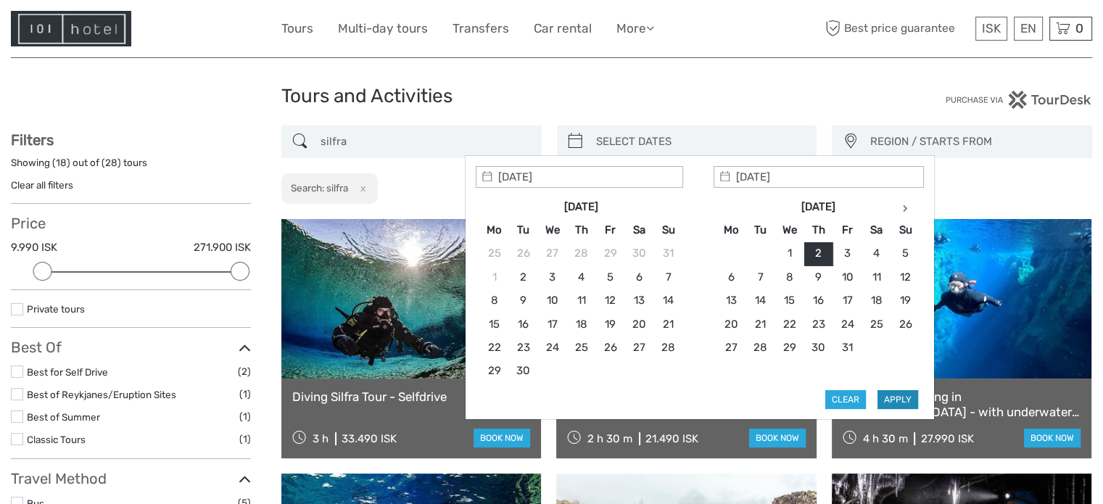
type input "02/10/2025 - 02/10/2025"
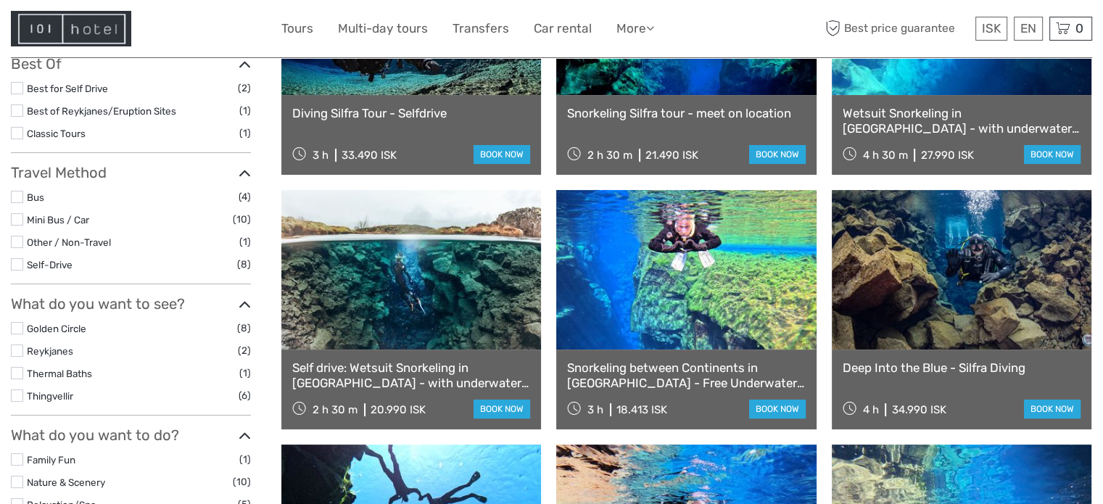
scroll to position [300, 0]
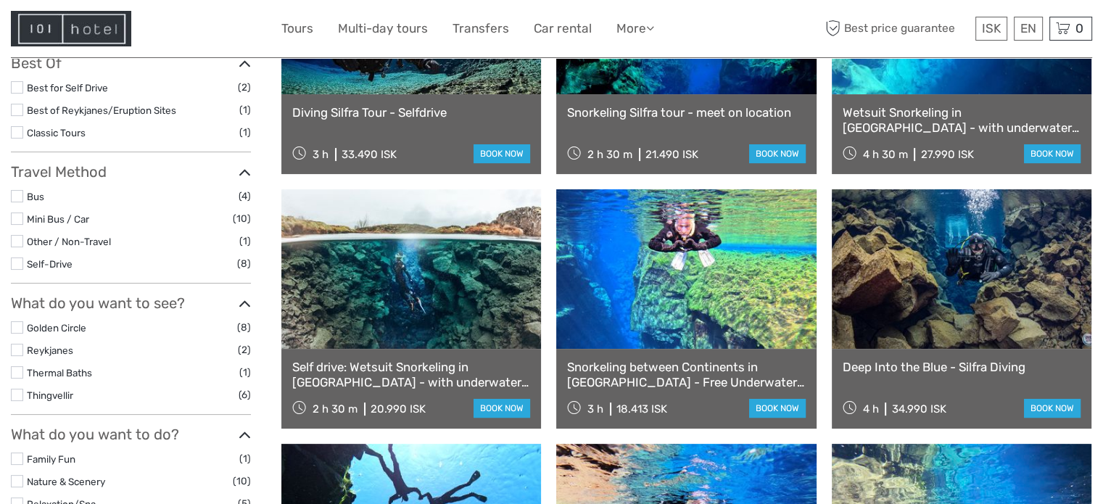
drag, startPoint x: 902, startPoint y: 125, endPoint x: 892, endPoint y: 128, distance: 10.6
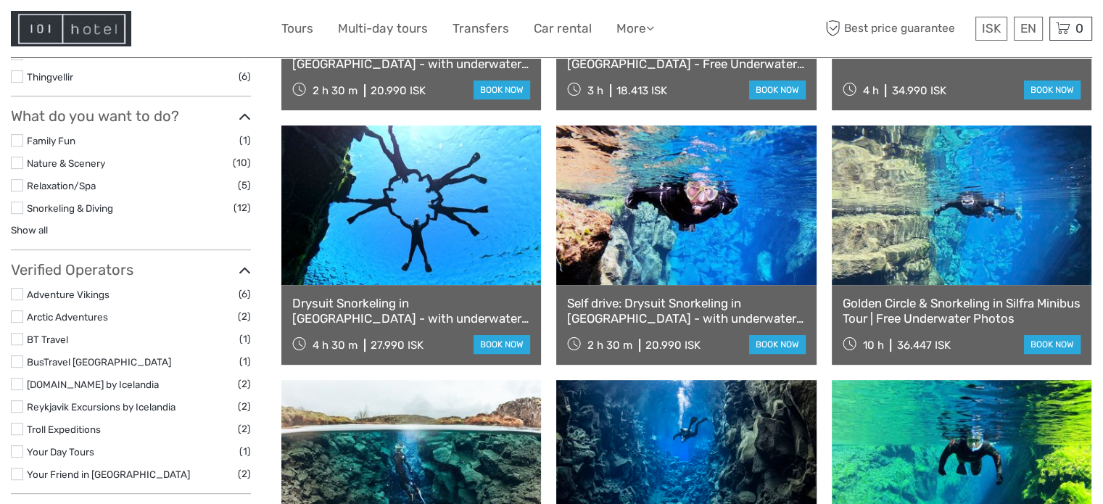
scroll to position [662, 0]
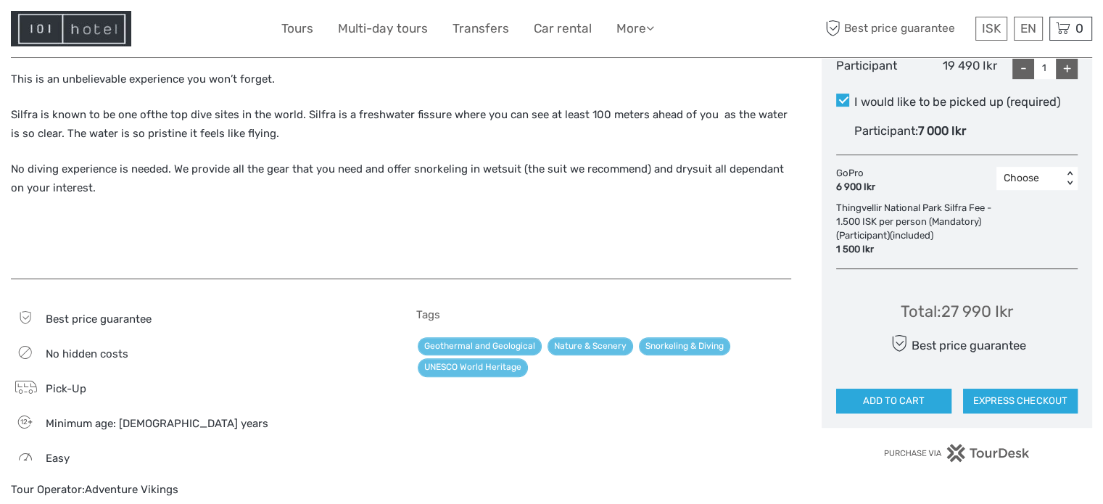
scroll to position [798, 0]
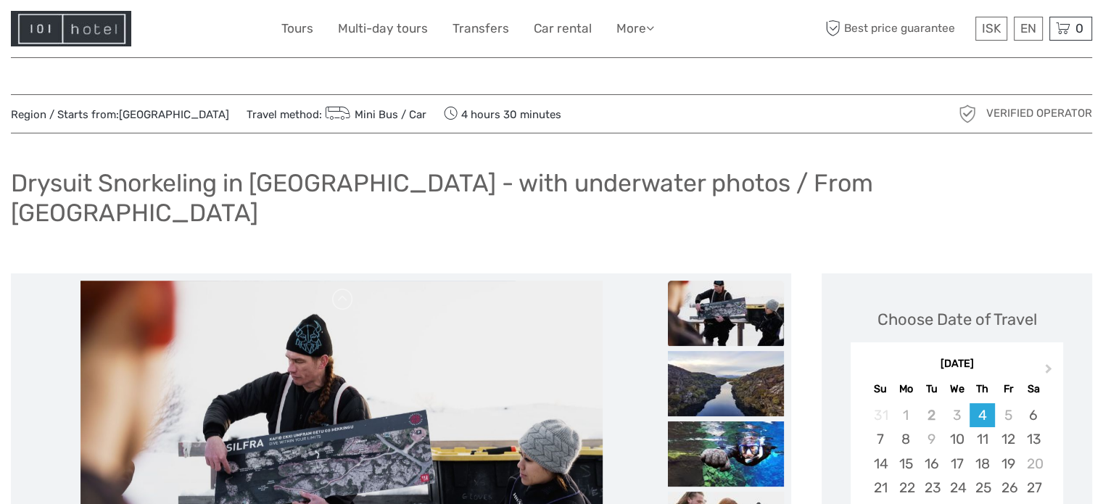
click at [230, 178] on h1 "Drysuit Snorkeling in [GEOGRAPHIC_DATA] - with underwater photos / From [GEOGRA…" at bounding box center [551, 197] width 1081 height 59
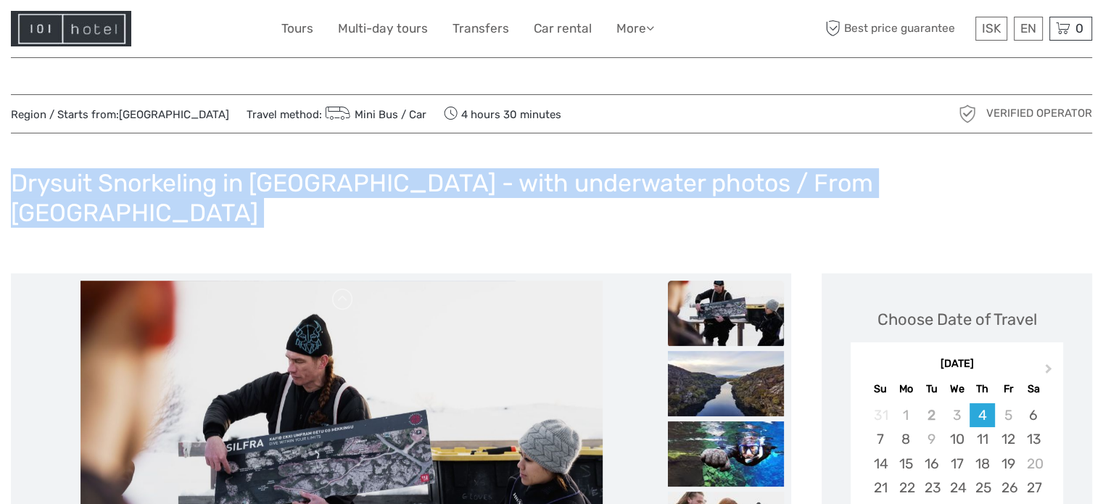
click at [230, 178] on h1 "Drysuit Snorkeling in [GEOGRAPHIC_DATA] - with underwater photos / From [GEOGRA…" at bounding box center [551, 197] width 1081 height 59
copy div "Drysuit Snorkeling in [GEOGRAPHIC_DATA] - with underwater photos / From [GEOGRA…"
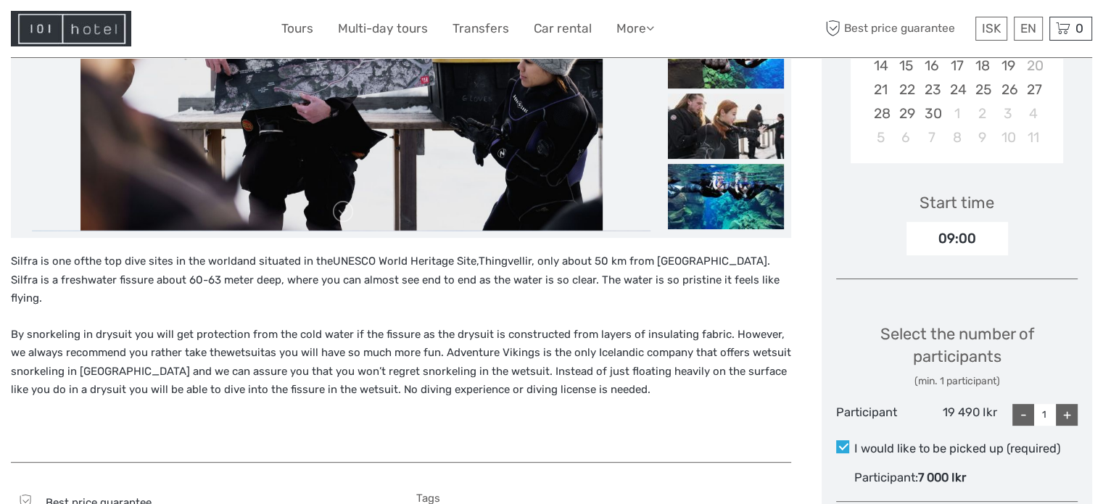
scroll to position [580, 0]
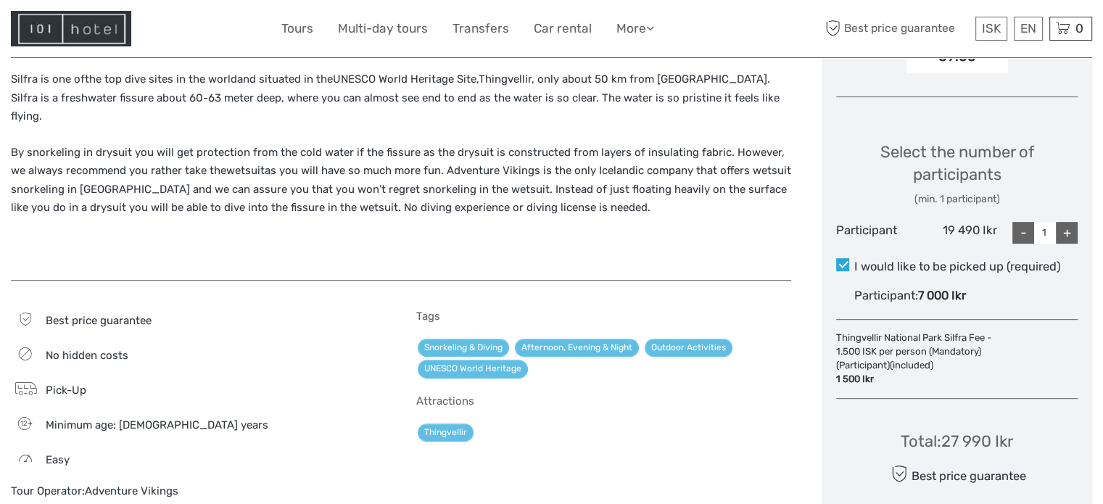
click at [898, 258] on label "I would like to be picked up (required)" at bounding box center [957, 266] width 242 height 17
click at [854, 261] on input "I would like to be picked up (required)" at bounding box center [854, 261] width 0 height 0
click at [893, 258] on label "I would like to be picked up (required)" at bounding box center [957, 266] width 242 height 17
click at [854, 261] on input "I would like to be picked up (required)" at bounding box center [854, 261] width 0 height 0
click at [894, 258] on label "I would like to be picked up (required)" at bounding box center [957, 266] width 242 height 17
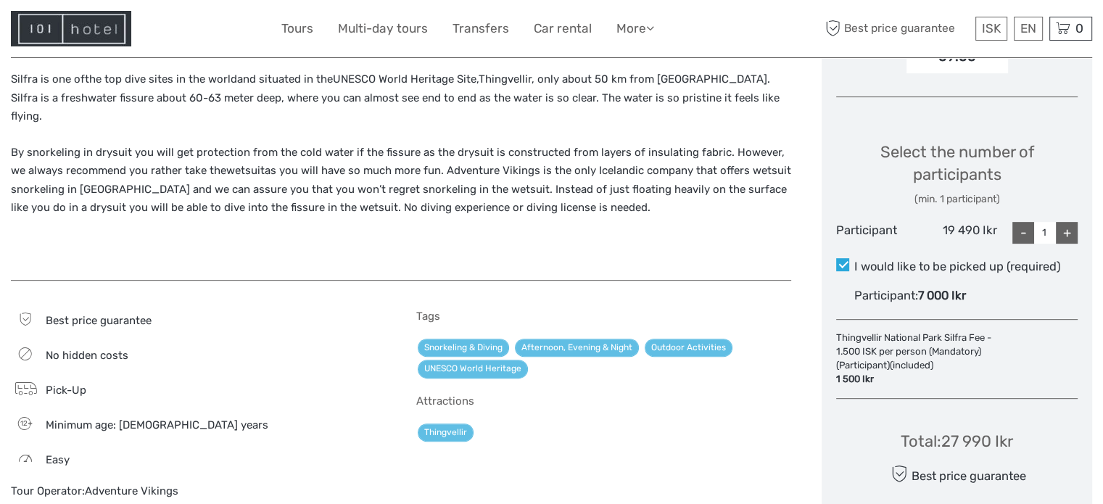
click at [854, 261] on input "I would like to be picked up (required)" at bounding box center [854, 261] width 0 height 0
click at [837, 258] on span at bounding box center [842, 264] width 13 height 13
click at [854, 261] on input "I would like to be picked up (required)" at bounding box center [854, 261] width 0 height 0
click at [846, 258] on span at bounding box center [842, 264] width 13 height 13
click at [854, 261] on input "I would like to be picked up (required)" at bounding box center [854, 261] width 0 height 0
